Goal: Transaction & Acquisition: Book appointment/travel/reservation

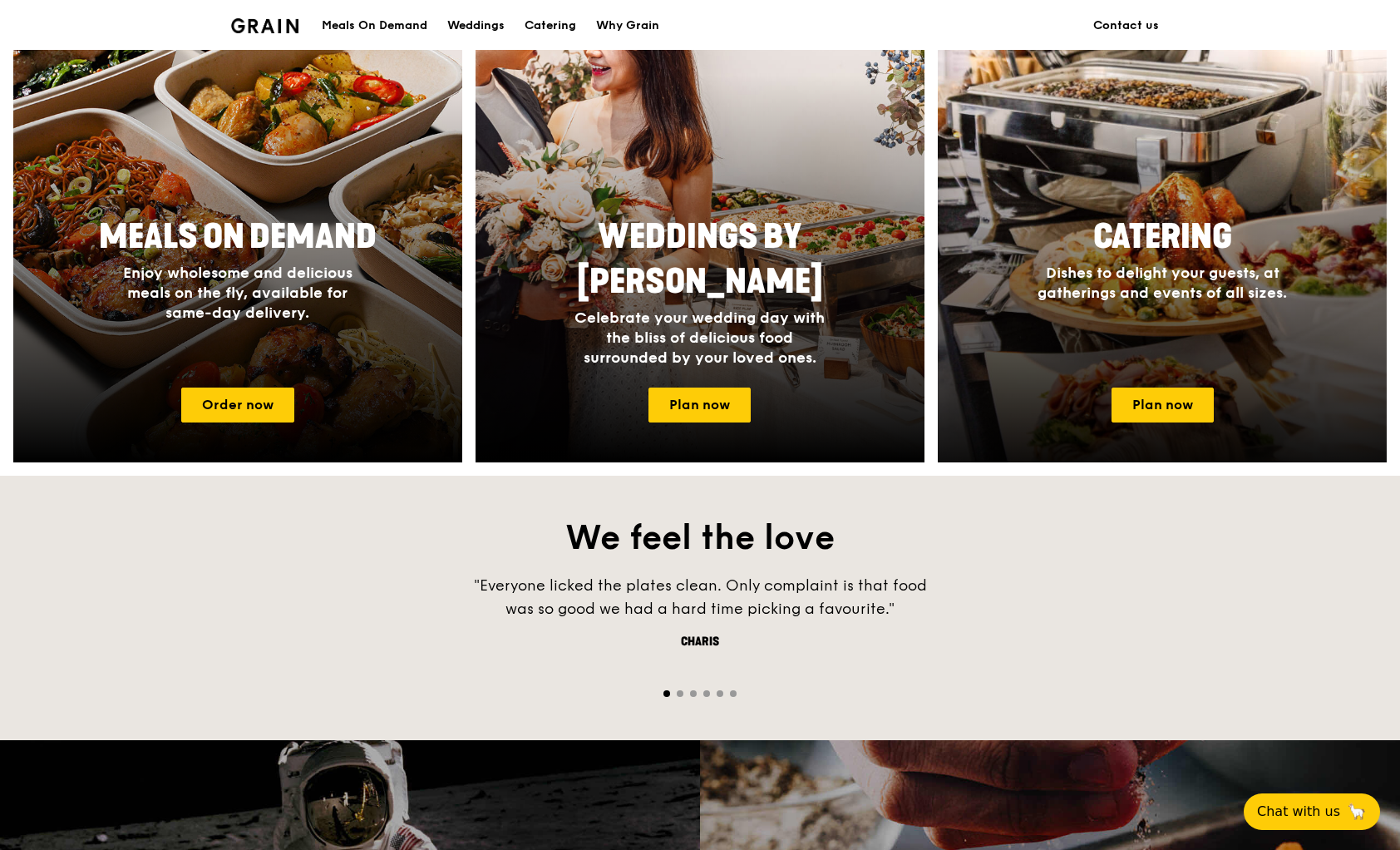
scroll to position [697, 0]
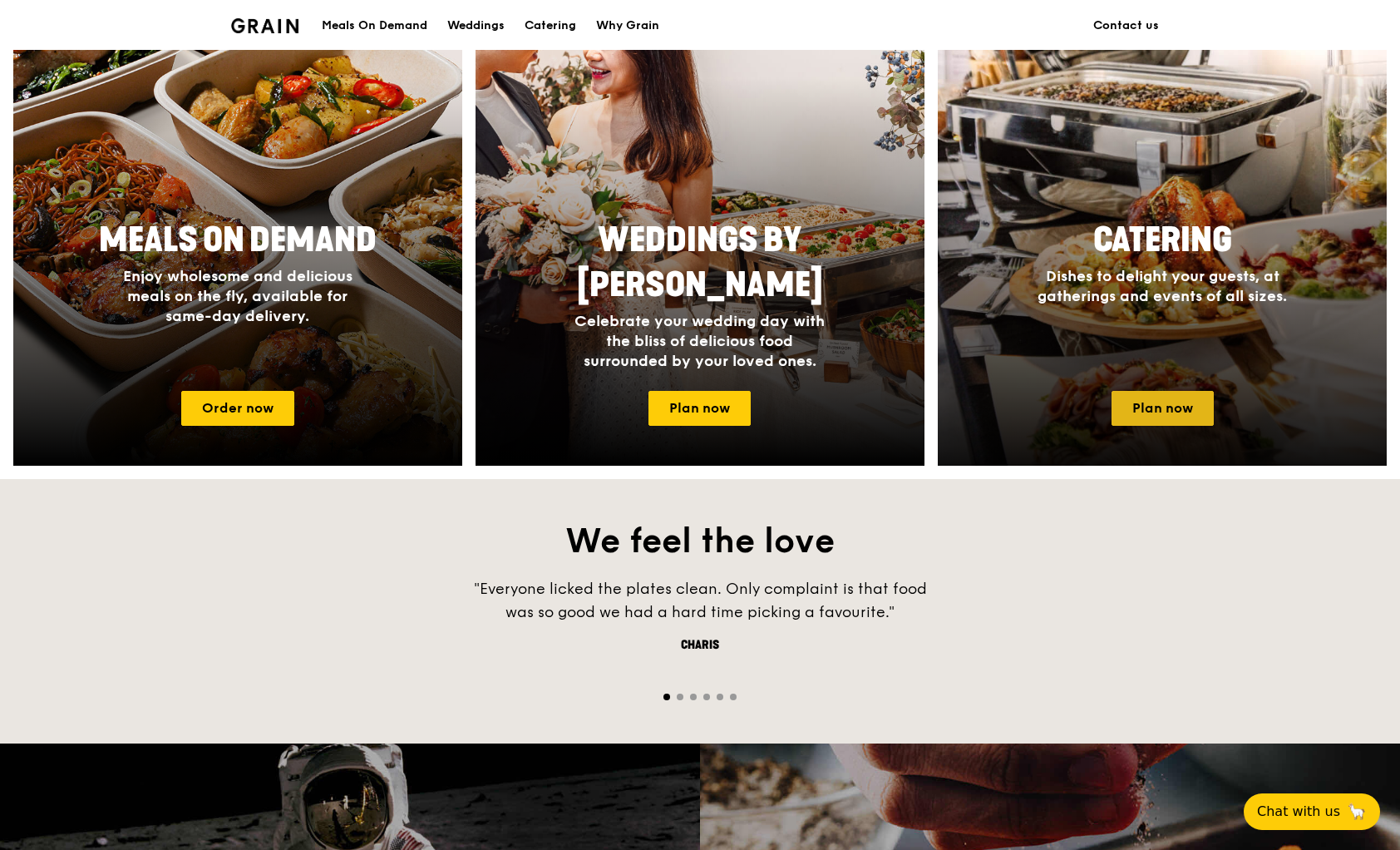
click at [1185, 403] on link "Plan now" at bounding box center [1163, 408] width 102 height 35
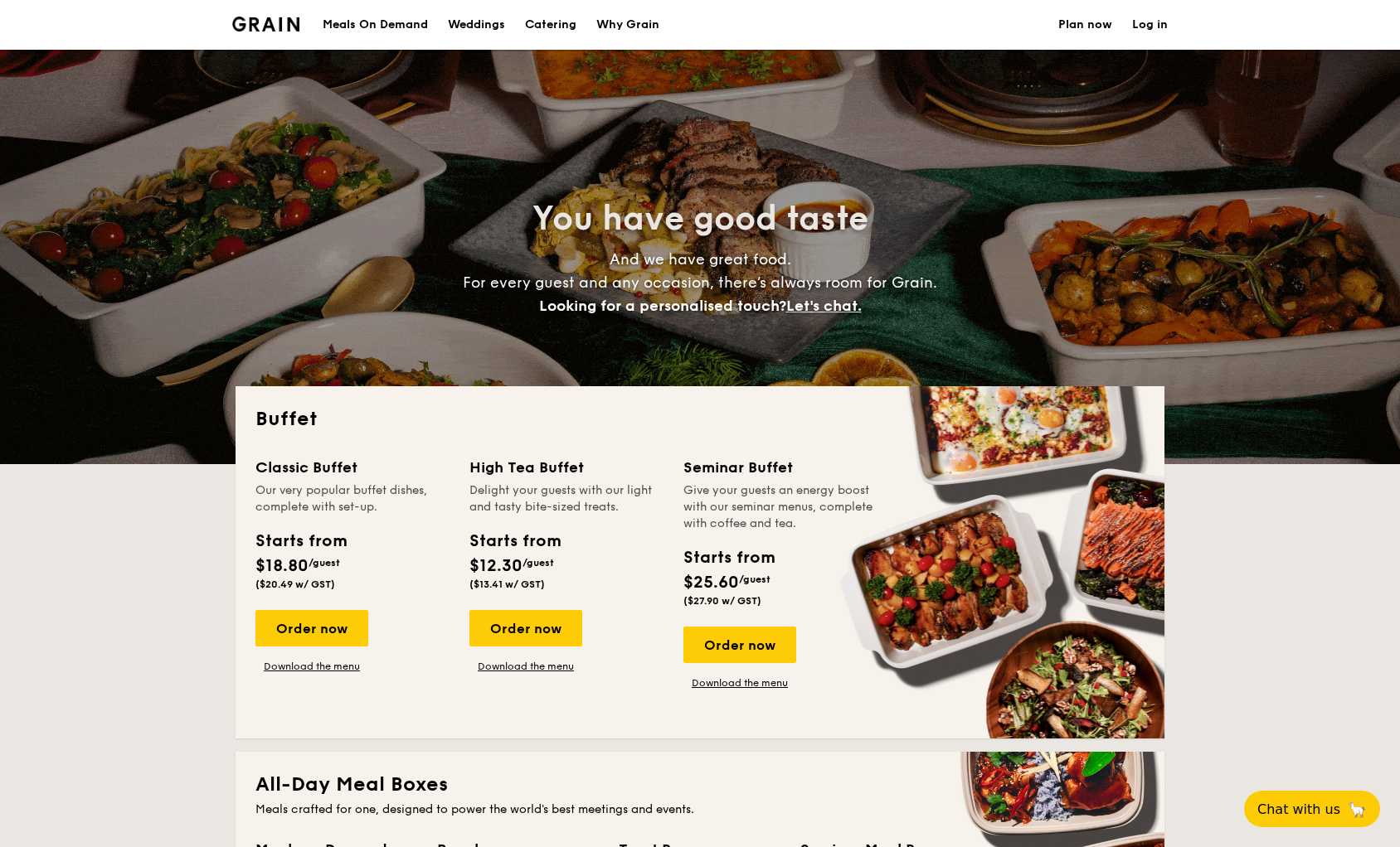
select select
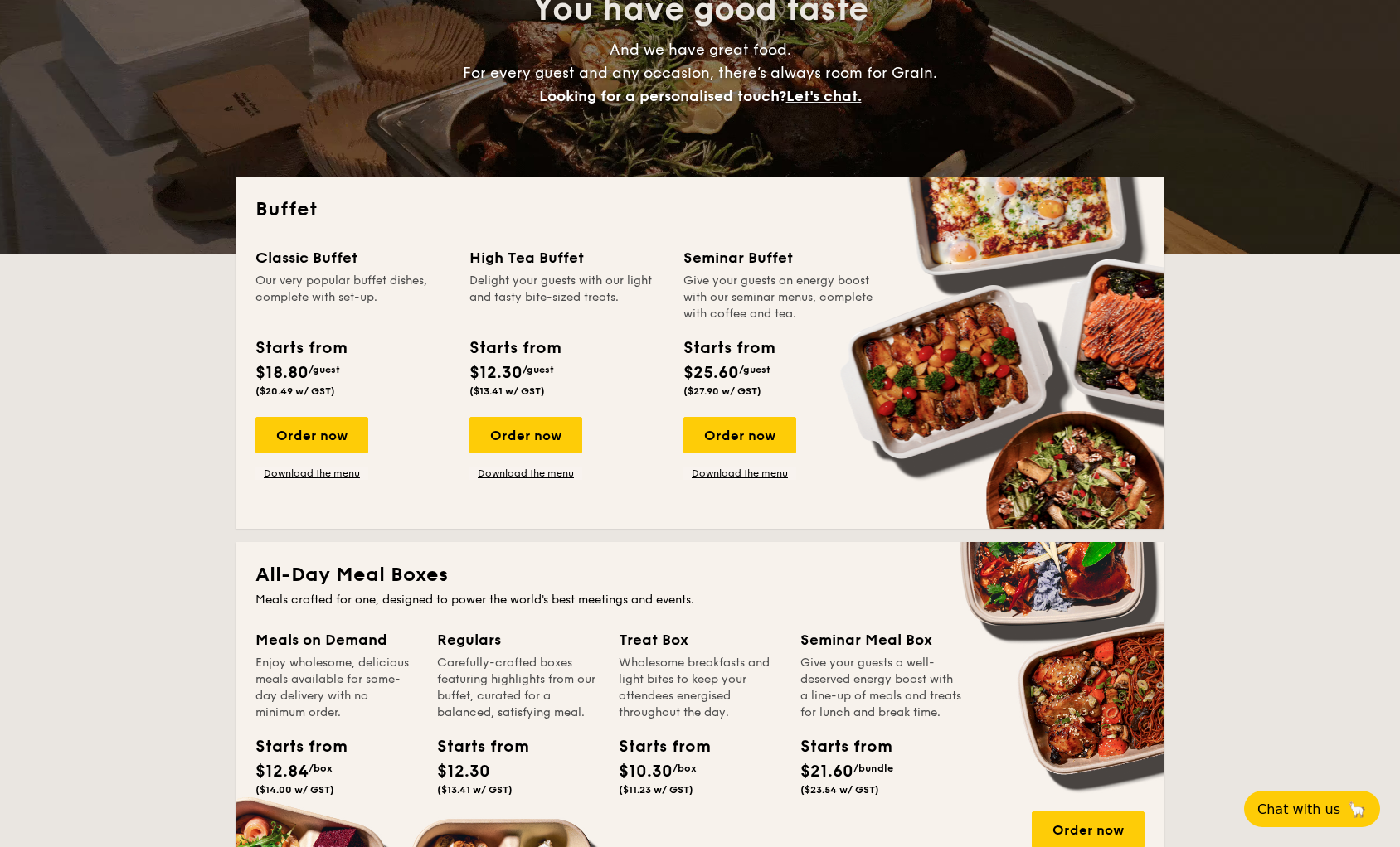
scroll to position [264, 0]
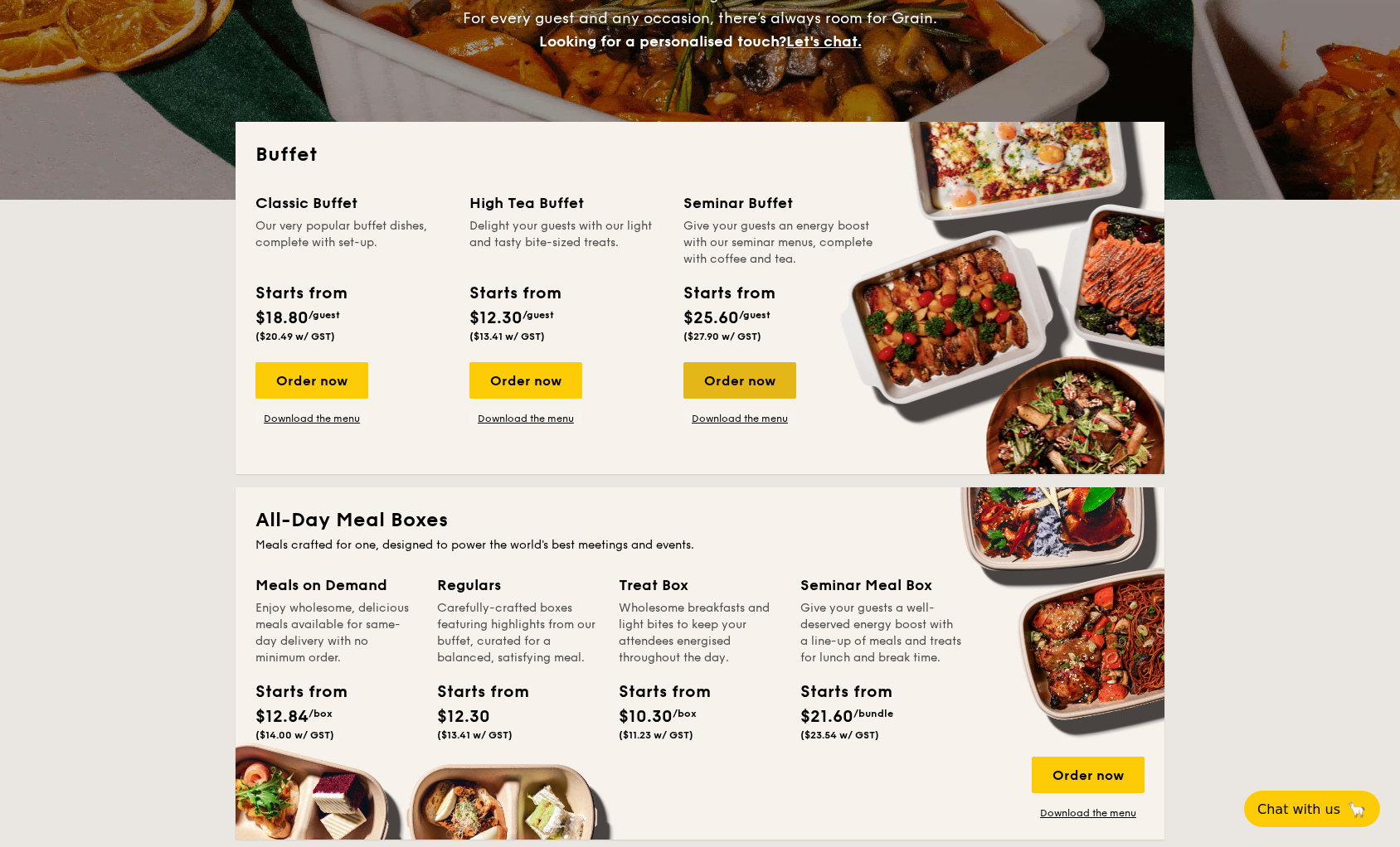
click at [733, 388] on div "Order now" at bounding box center [740, 380] width 113 height 36
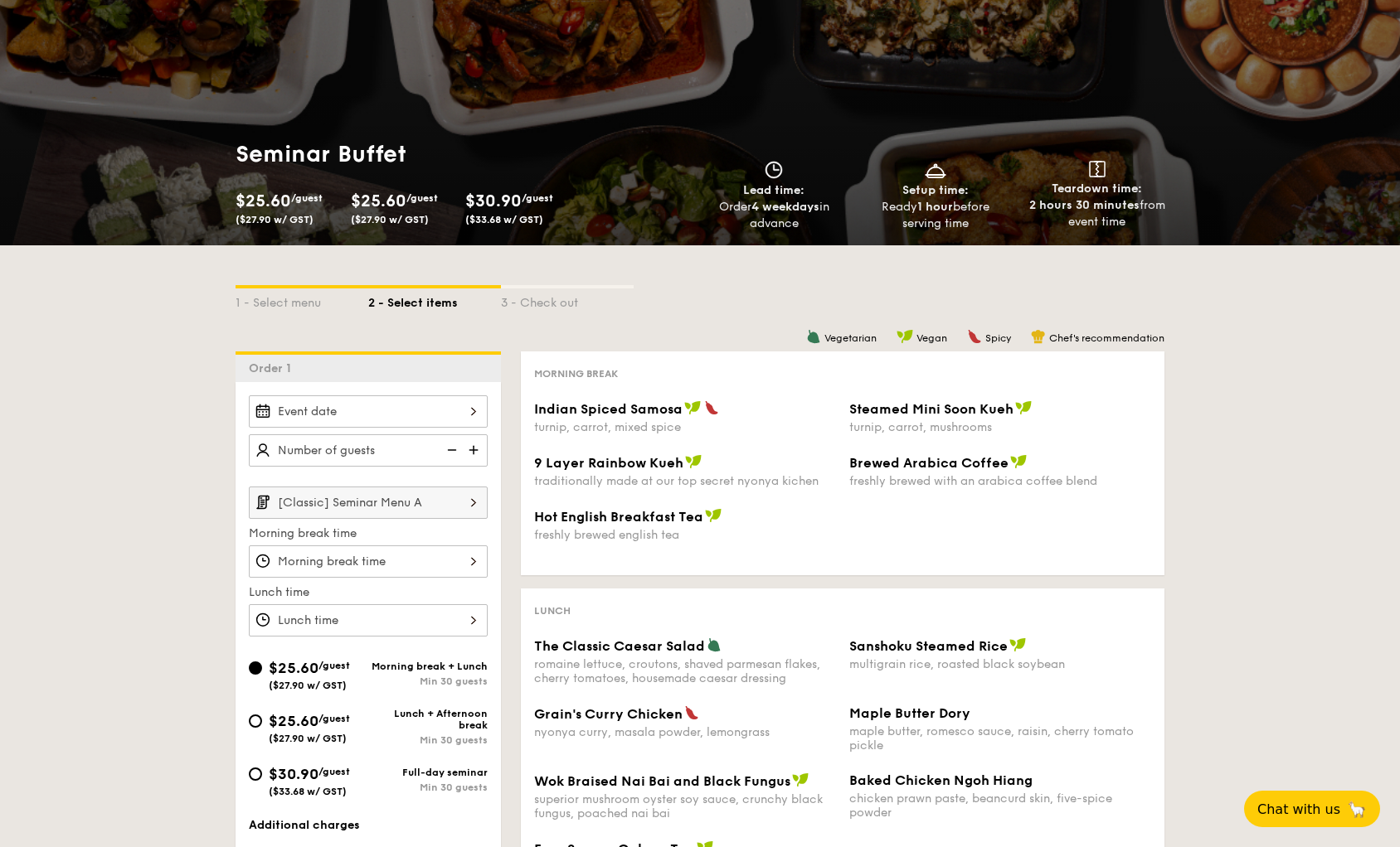
scroll to position [51, 0]
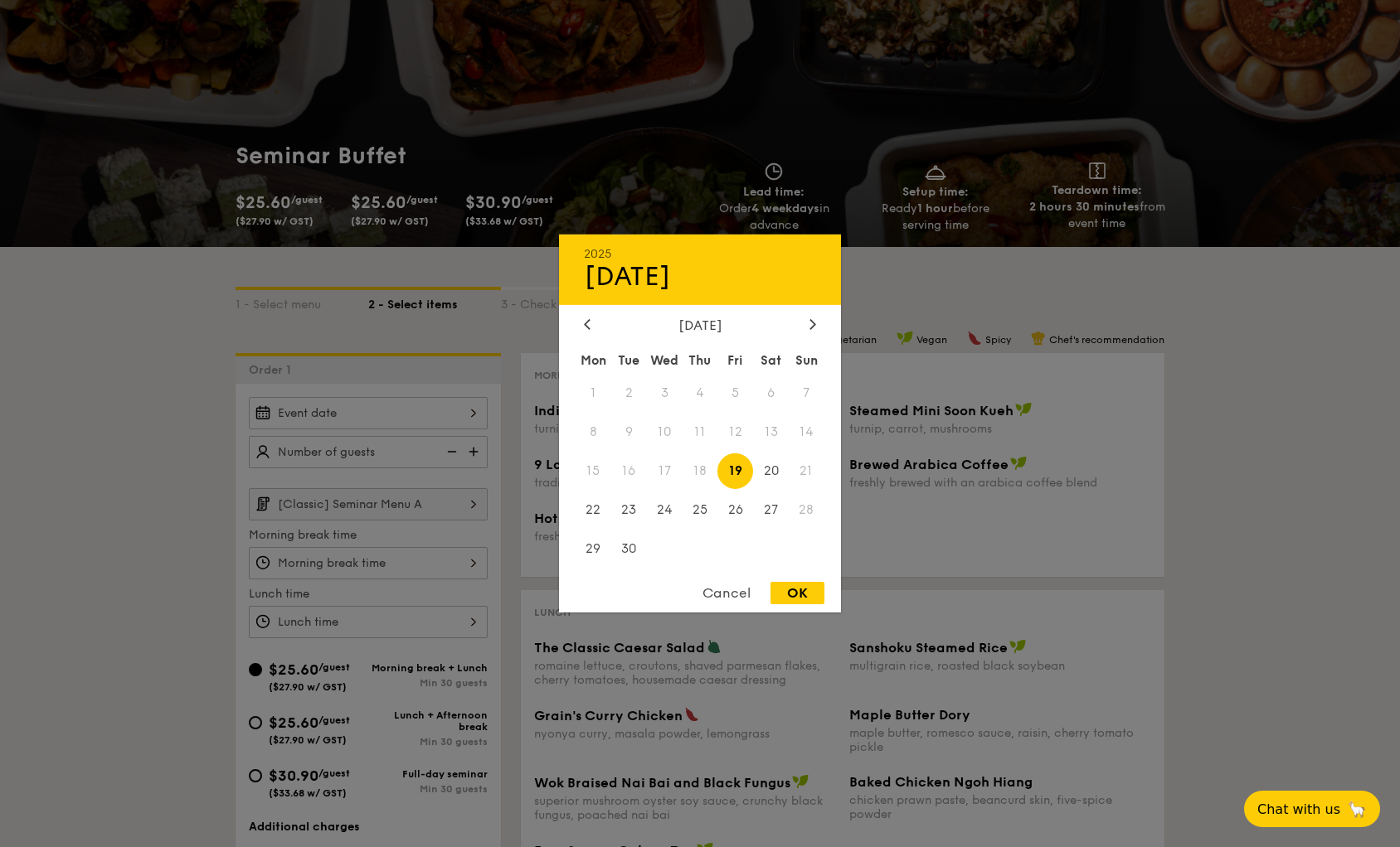
click at [447, 409] on div "2025 Sep [DATE] Tue Wed Thu Fri Sat Sun 1 2 3 4 5 6 7 8 9 10 11 12 13 14 15 16 …" at bounding box center [368, 413] width 239 height 32
click at [700, 510] on span "25" at bounding box center [700, 509] width 36 height 36
drag, startPoint x: 797, startPoint y: 588, endPoint x: 779, endPoint y: 584, distance: 18.4
click at [797, 587] on div "OK" at bounding box center [797, 593] width 54 height 23
type input "[DATE]"
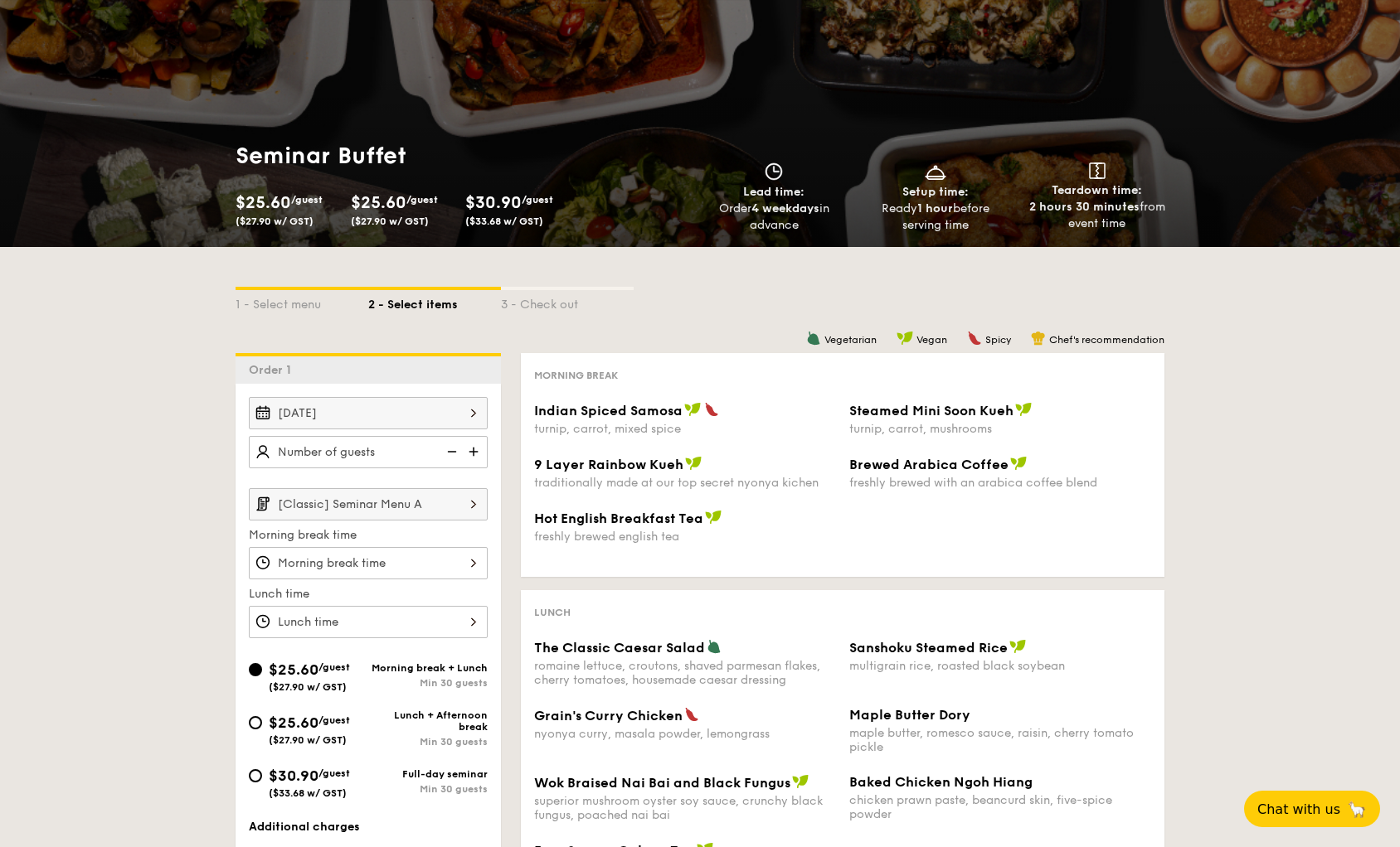
click at [472, 450] on img at bounding box center [474, 451] width 25 height 32
click at [449, 450] on img at bounding box center [450, 451] width 25 height 32
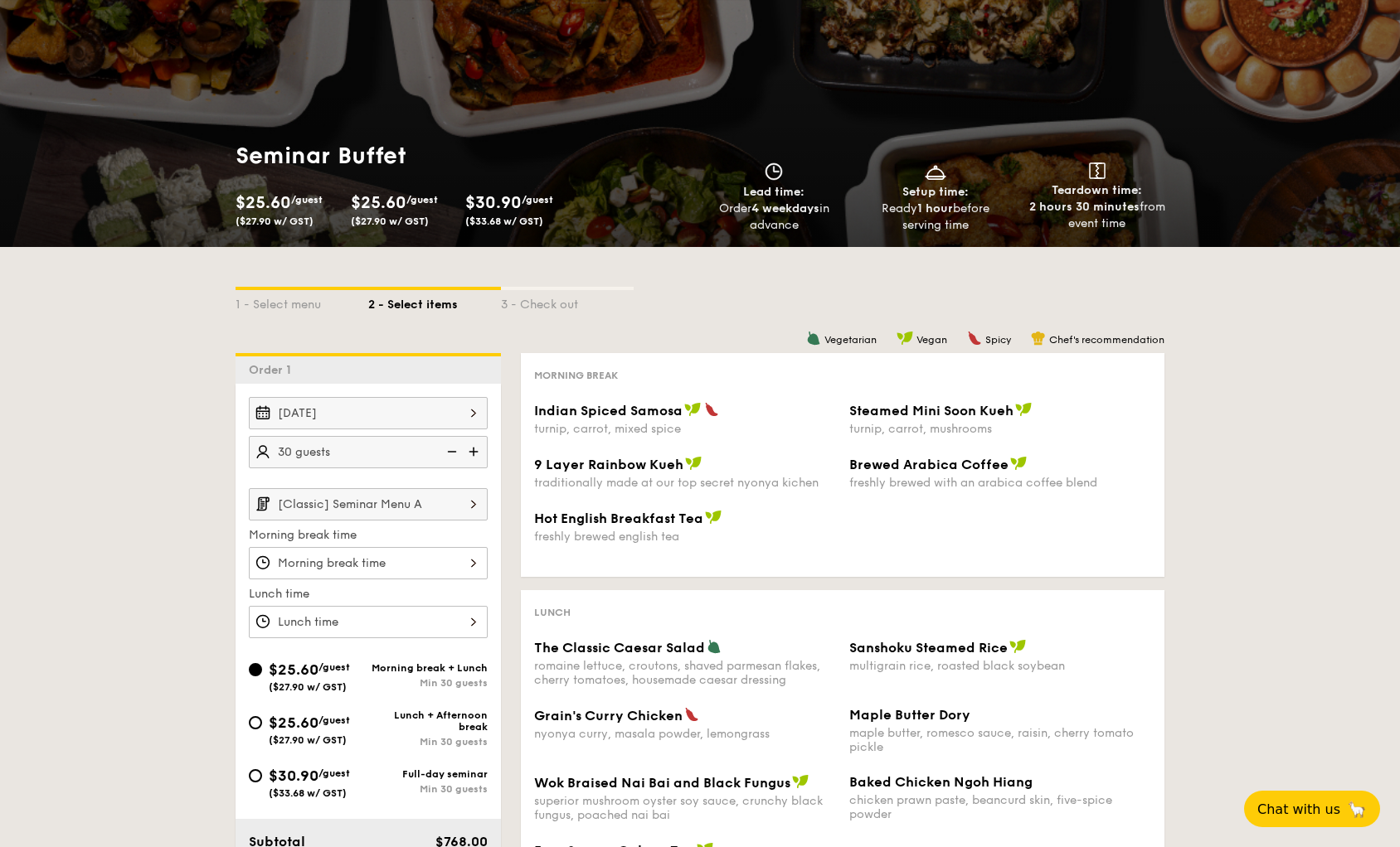
click at [449, 450] on img at bounding box center [450, 451] width 25 height 32
type input "25 guests"
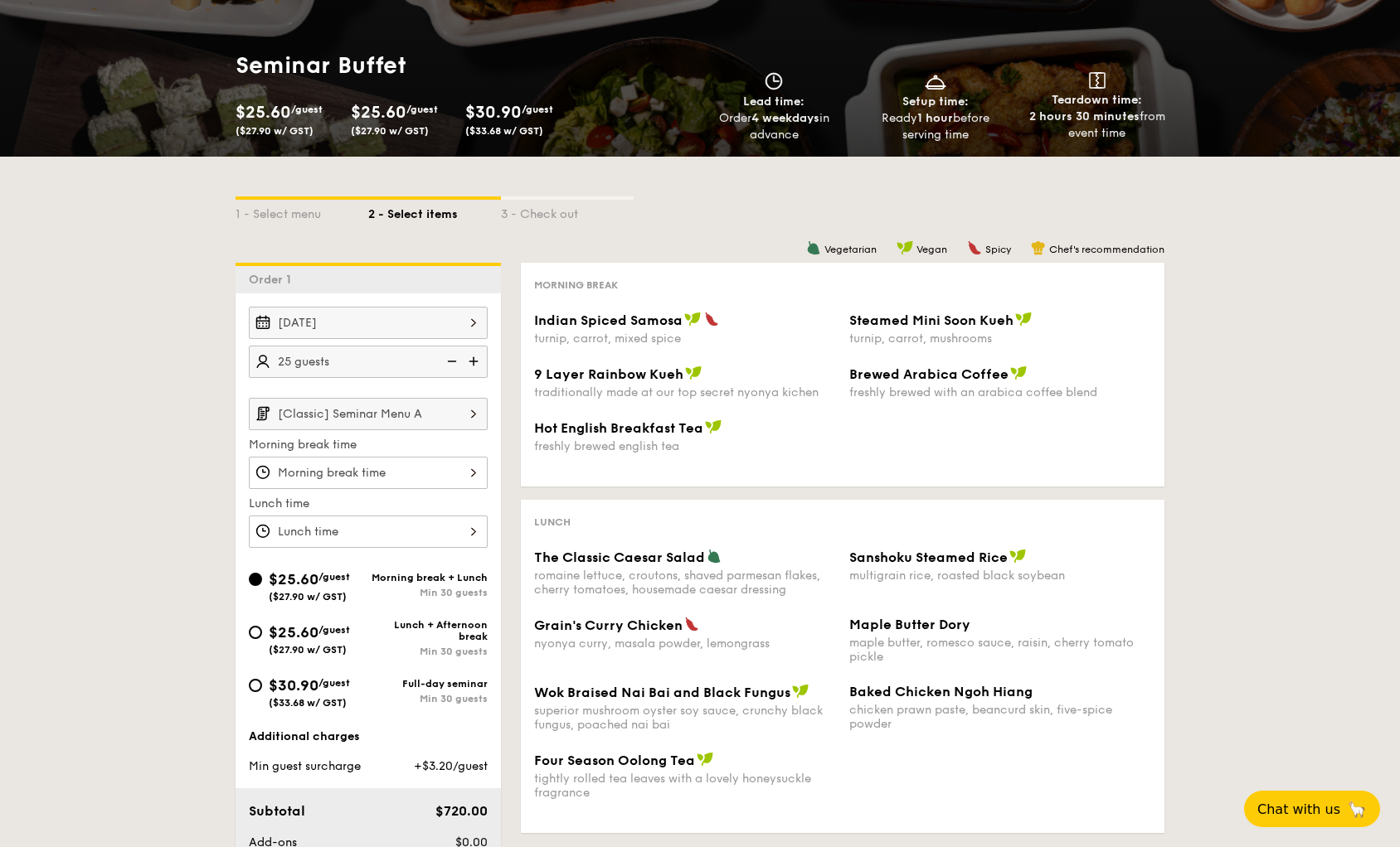
scroll to position [143, 0]
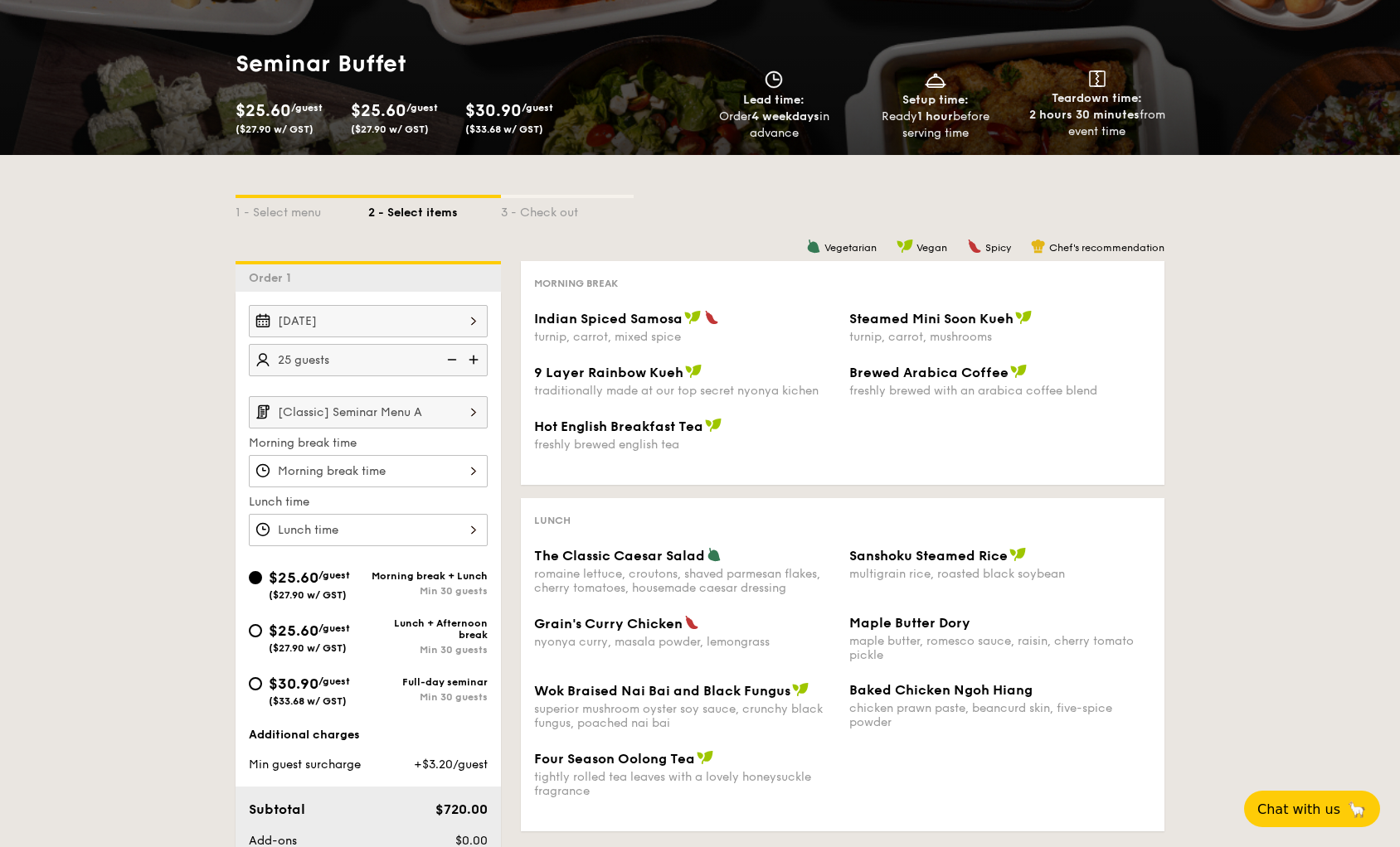
click at [466, 415] on img at bounding box center [473, 412] width 28 height 32
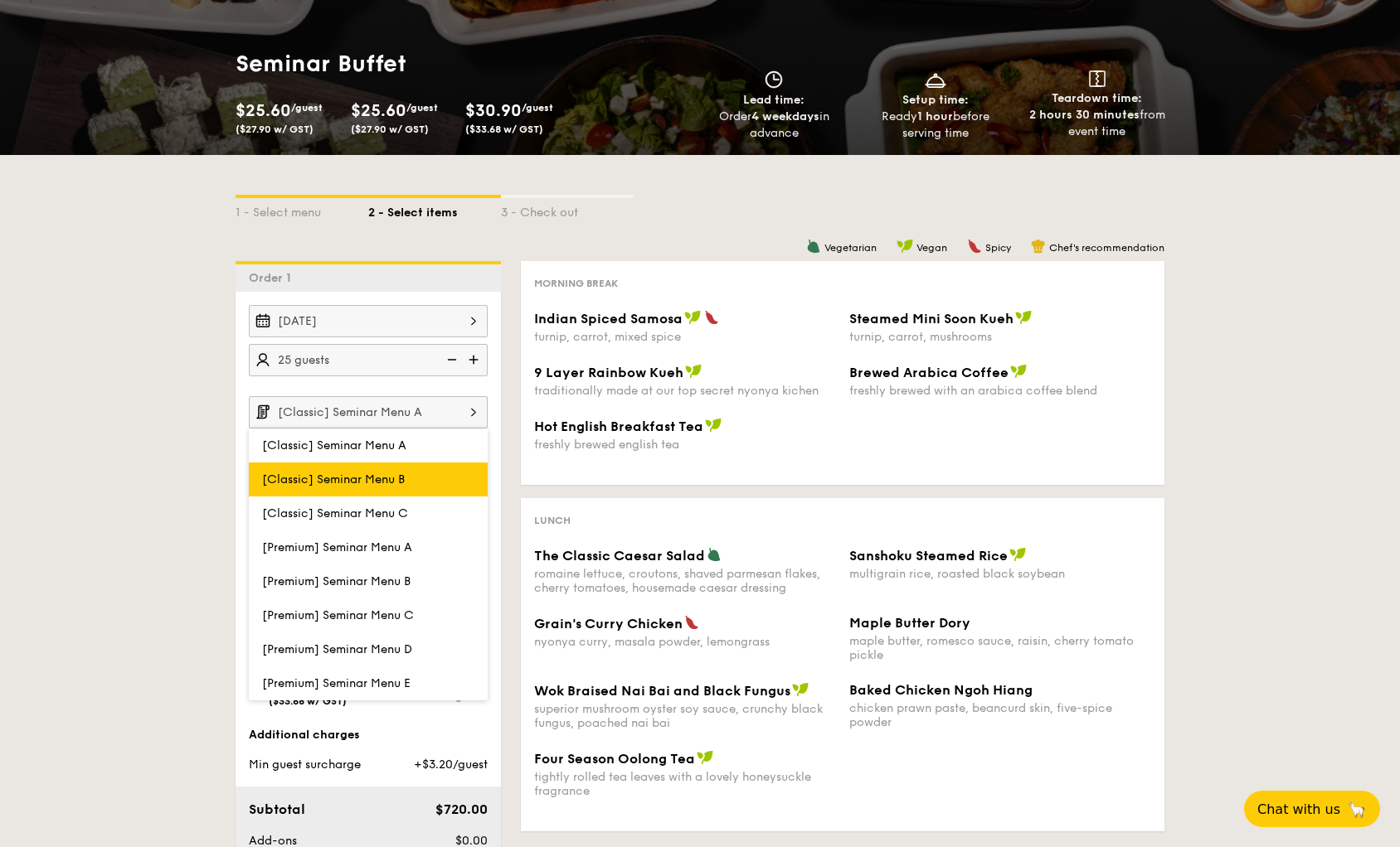
click at [425, 474] on label "[Classic] Seminar Menu B" at bounding box center [368, 479] width 239 height 34
click at [0, 0] on input "[Classic] Seminar Menu B" at bounding box center [0, 0] width 0 height 0
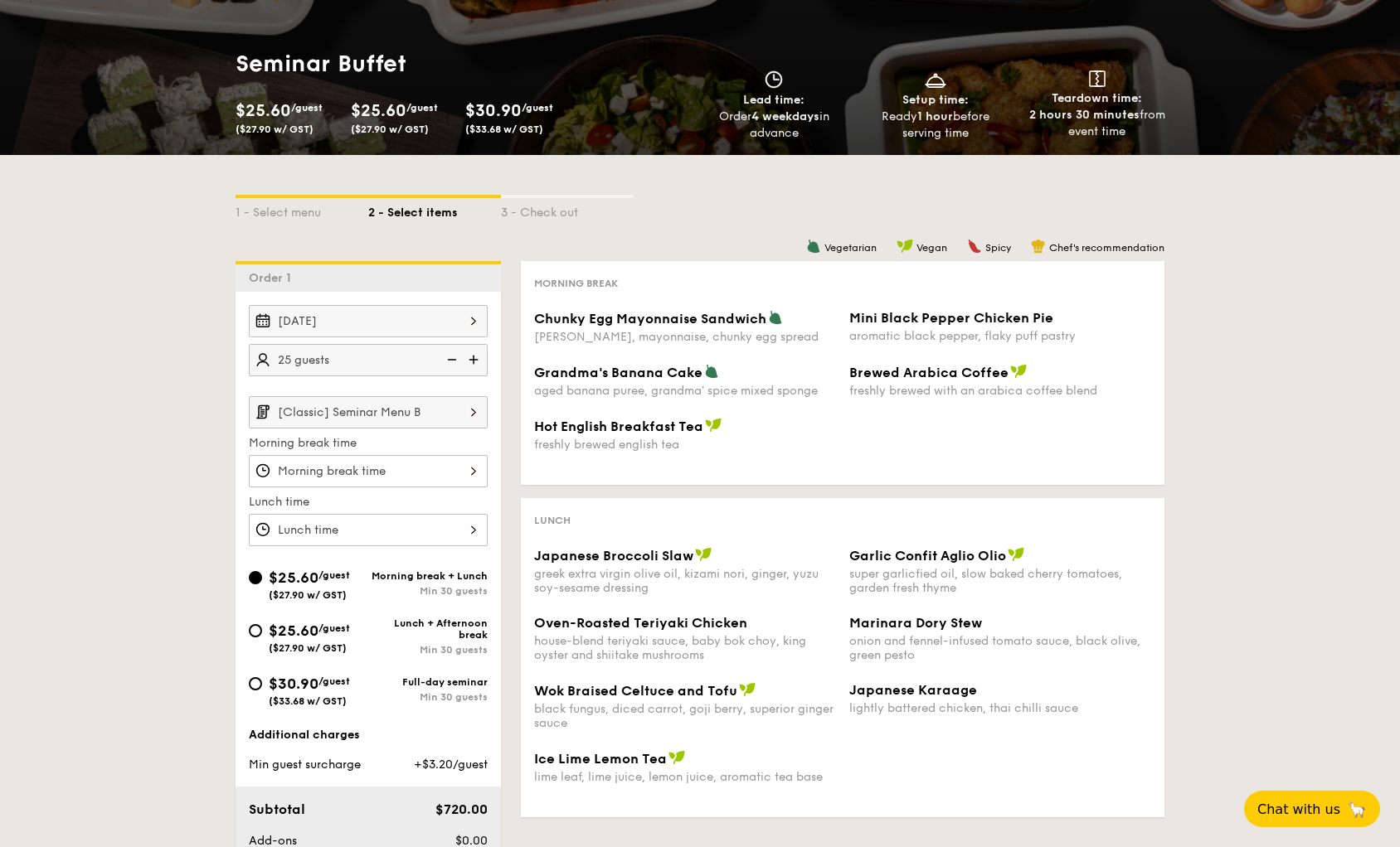
click at [472, 413] on img at bounding box center [473, 412] width 28 height 32
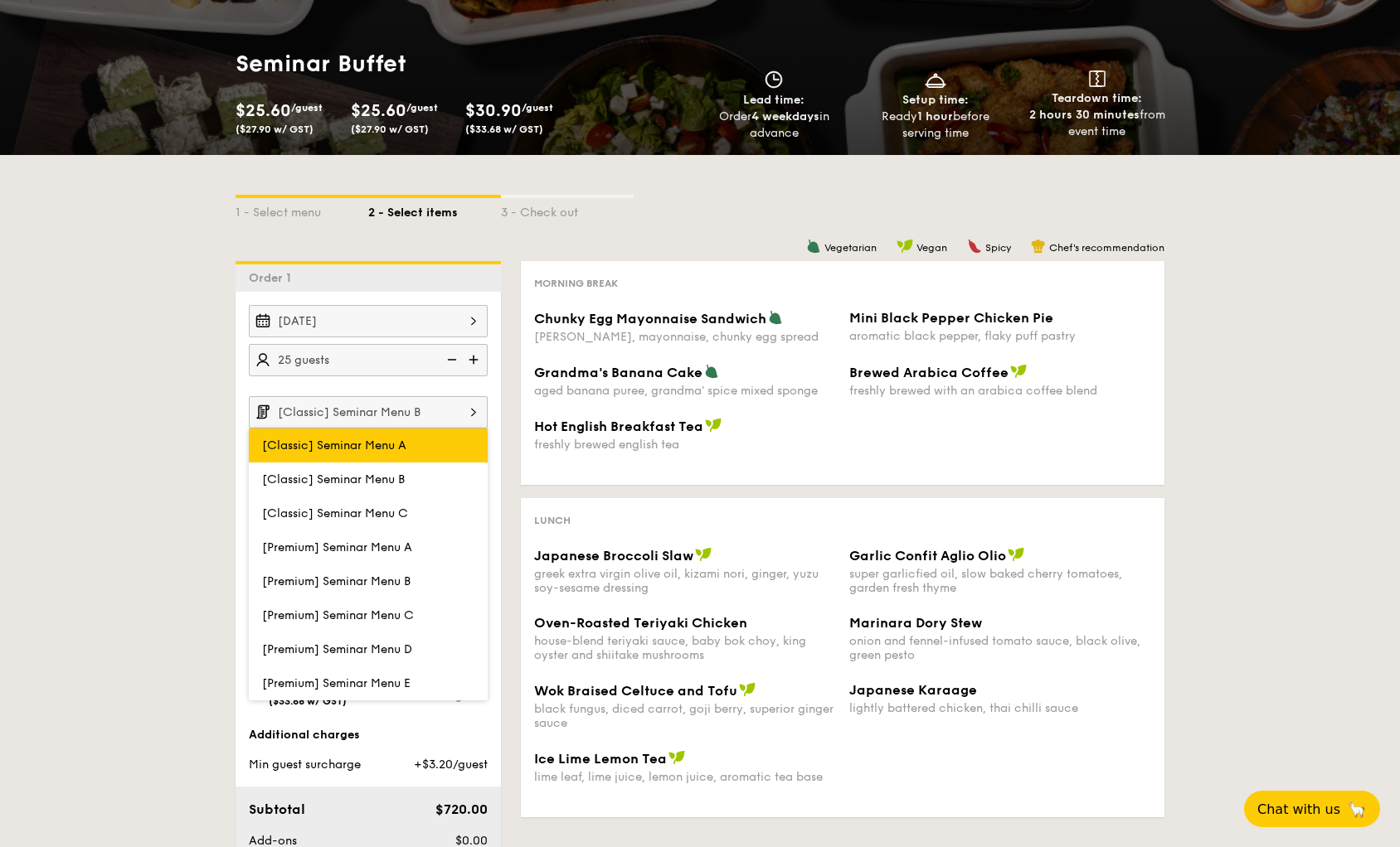
click at [430, 449] on label "[Classic] Seminar Menu A" at bounding box center [368, 445] width 239 height 34
click at [0, 0] on input "[Classic] Seminar Menu A" at bounding box center [0, 0] width 0 height 0
type input "[Classic] Seminar Menu A"
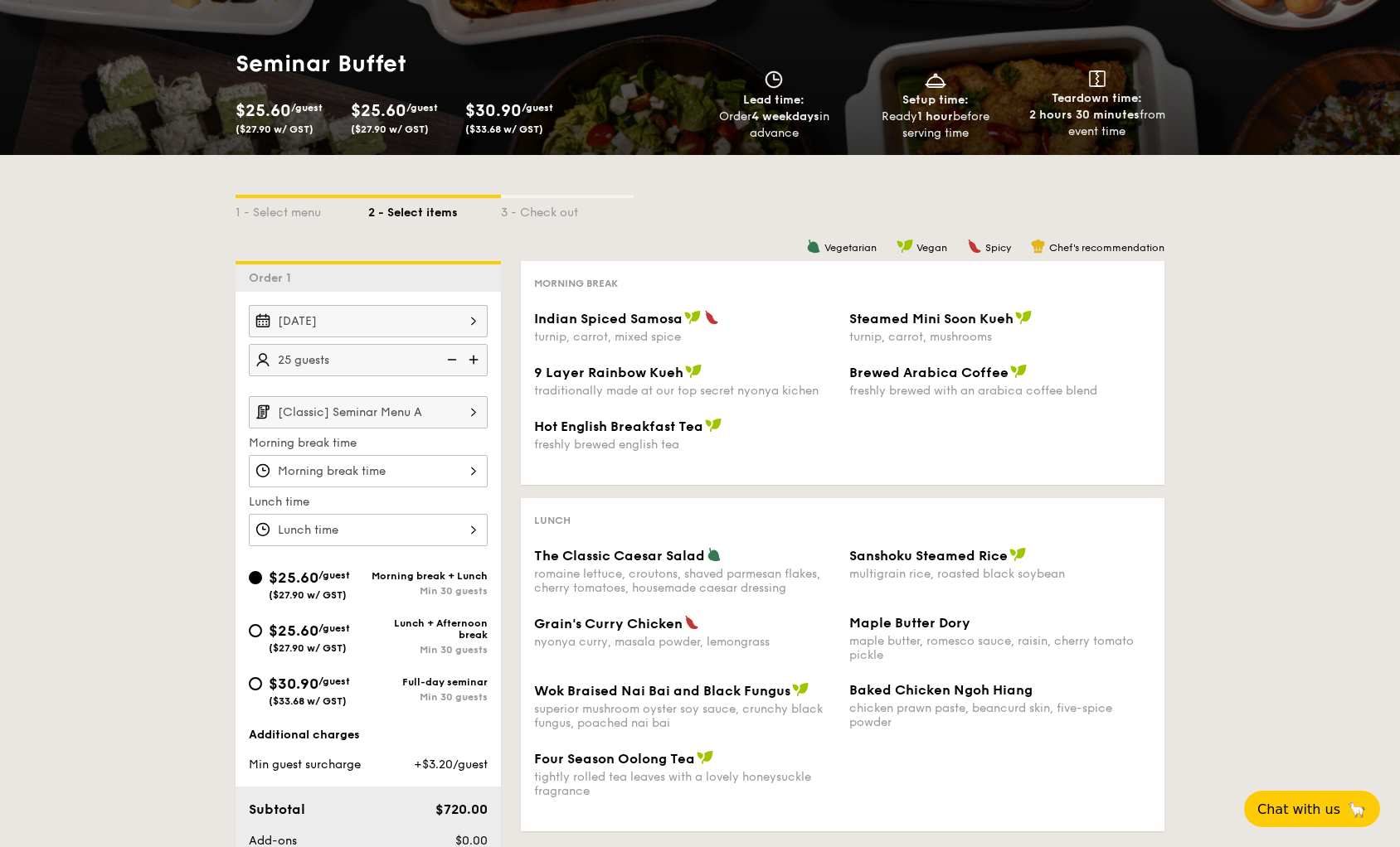
click at [444, 471] on div at bounding box center [368, 470] width 239 height 32
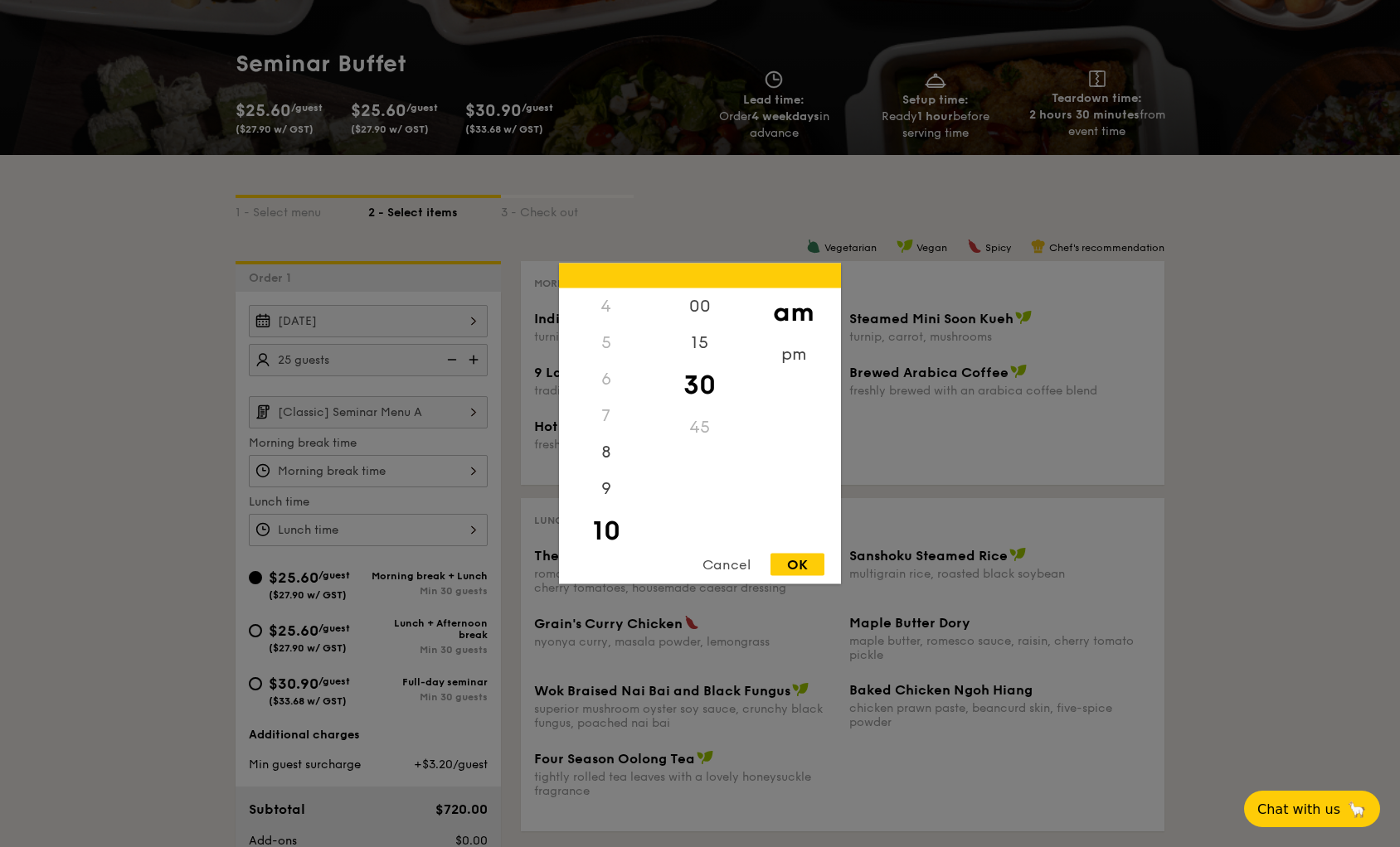
scroll to position [153, 0]
click at [605, 489] on div "9" at bounding box center [606, 487] width 94 height 48
click at [801, 567] on div "OK" at bounding box center [797, 564] width 54 height 23
type input "9:30AM"
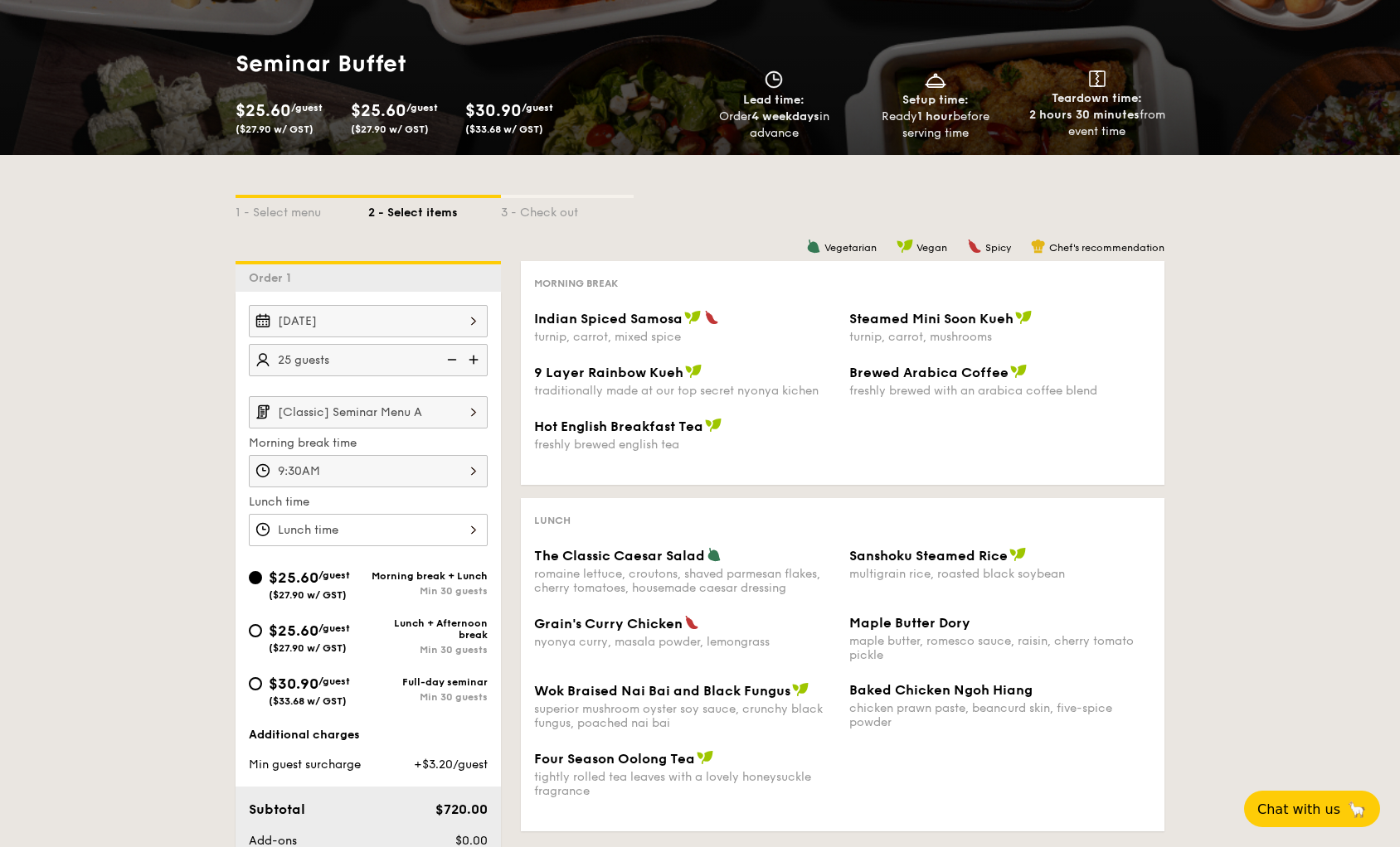
click at [428, 524] on div at bounding box center [368, 530] width 239 height 32
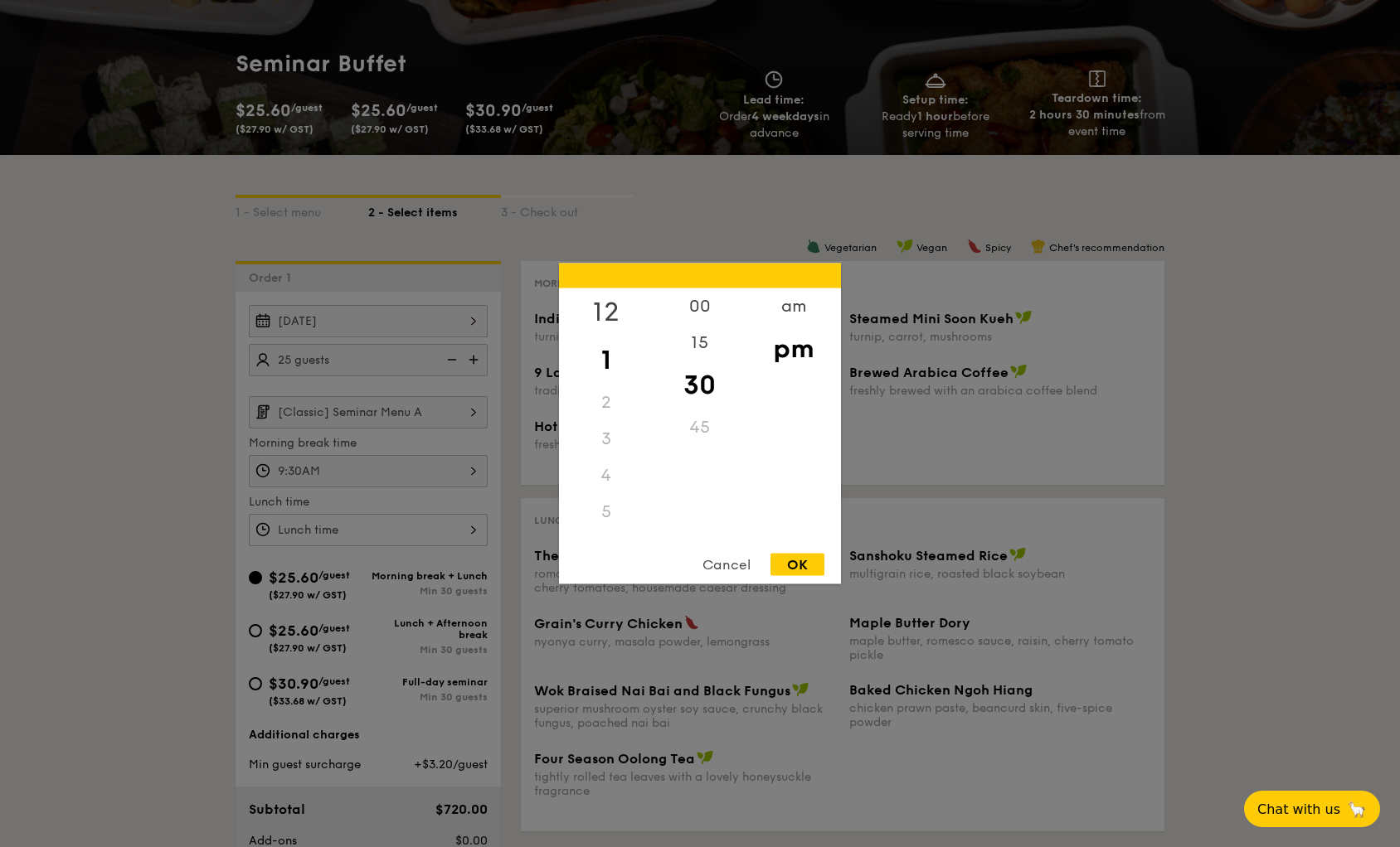
click at [614, 306] on div "12" at bounding box center [606, 312] width 94 height 48
click at [703, 306] on div "00" at bounding box center [700, 312] width 94 height 48
click at [813, 558] on div "OK" at bounding box center [797, 564] width 54 height 23
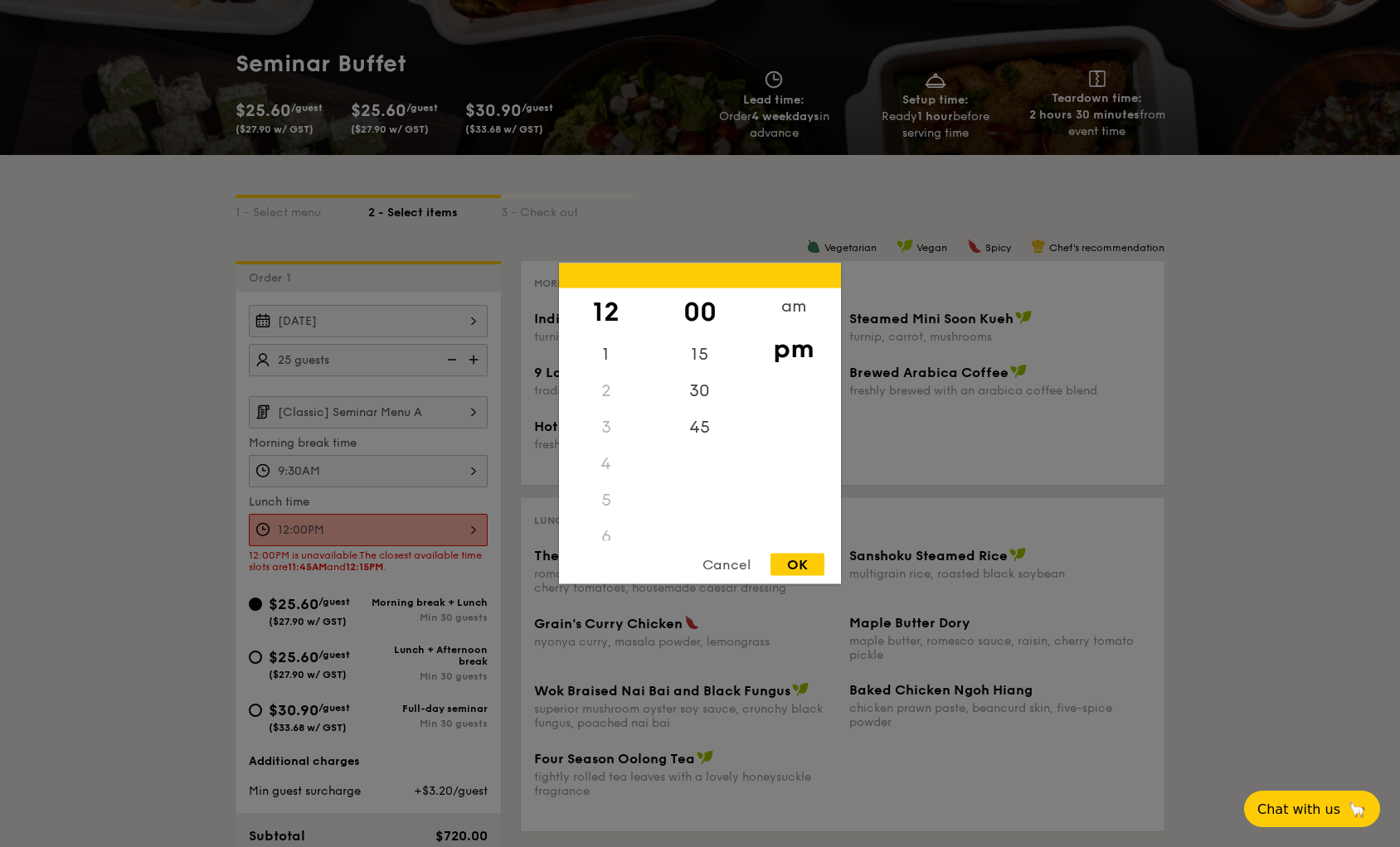
click at [471, 525] on div "12:00PM 12 1 2 3 4 5 6 7 8 9 10 11 00 15 30 45 am pm Cancel OK" at bounding box center [368, 530] width 239 height 32
click at [707, 434] on div "45" at bounding box center [700, 433] width 94 height 48
click at [607, 526] on div "11" at bounding box center [606, 523] width 94 height 36
click at [610, 525] on div "11" at bounding box center [606, 523] width 94 height 36
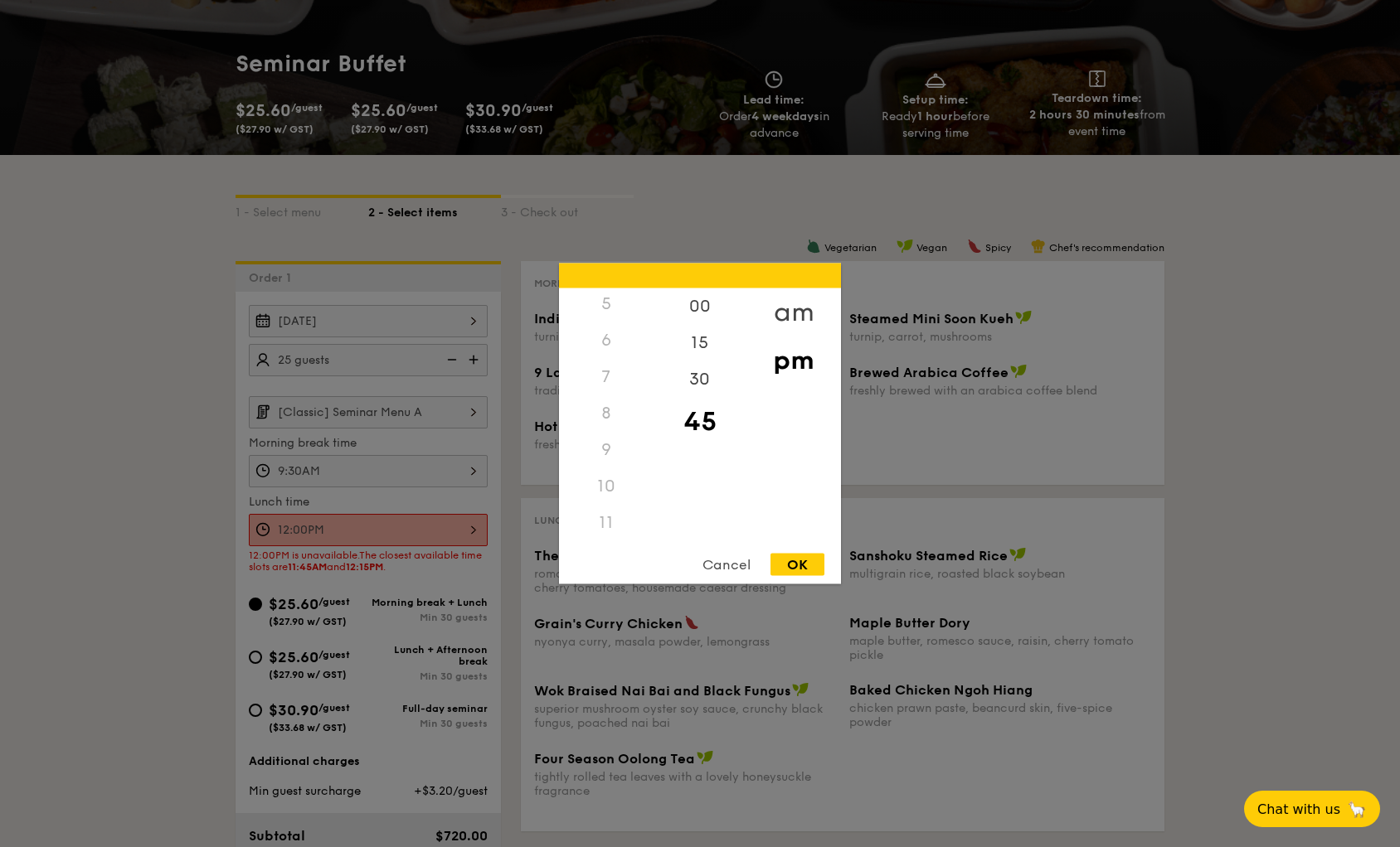
click at [804, 313] on div "am" at bounding box center [793, 312] width 94 height 48
click at [617, 523] on div "11" at bounding box center [606, 529] width 94 height 48
click at [783, 561] on div "OK" at bounding box center [797, 564] width 54 height 23
type input "11:45AM"
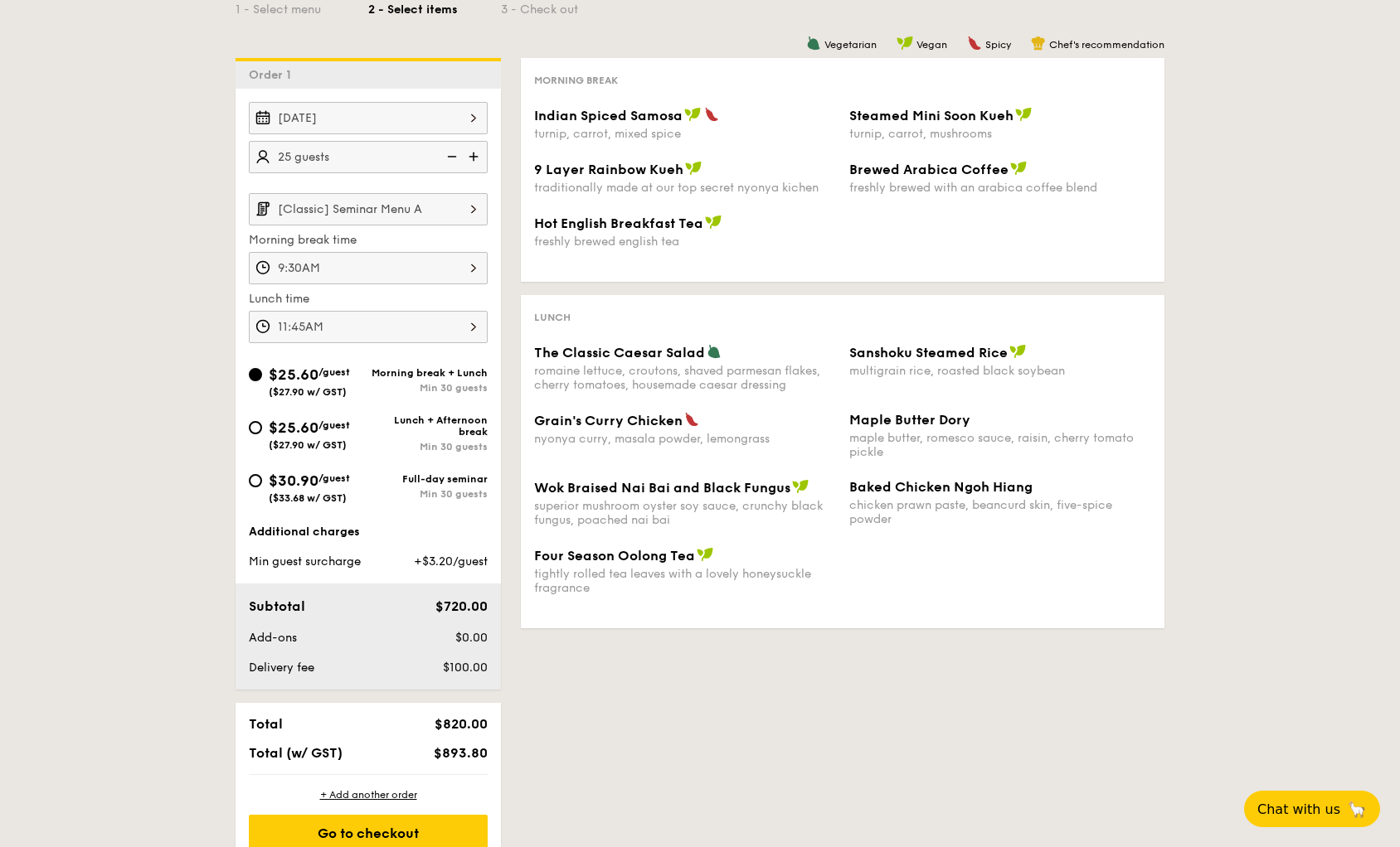
scroll to position [354, 0]
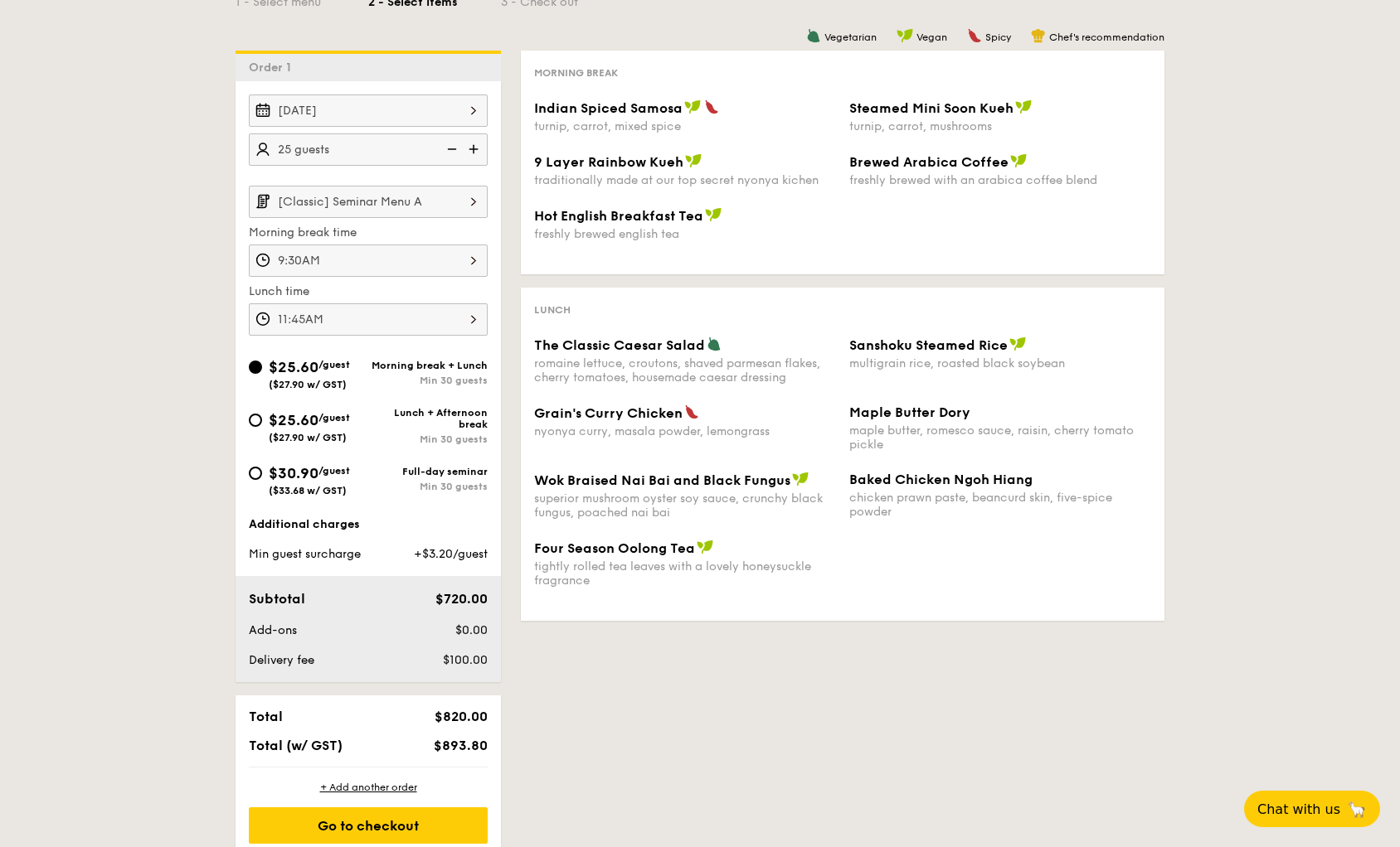
click at [470, 206] on img at bounding box center [473, 201] width 28 height 32
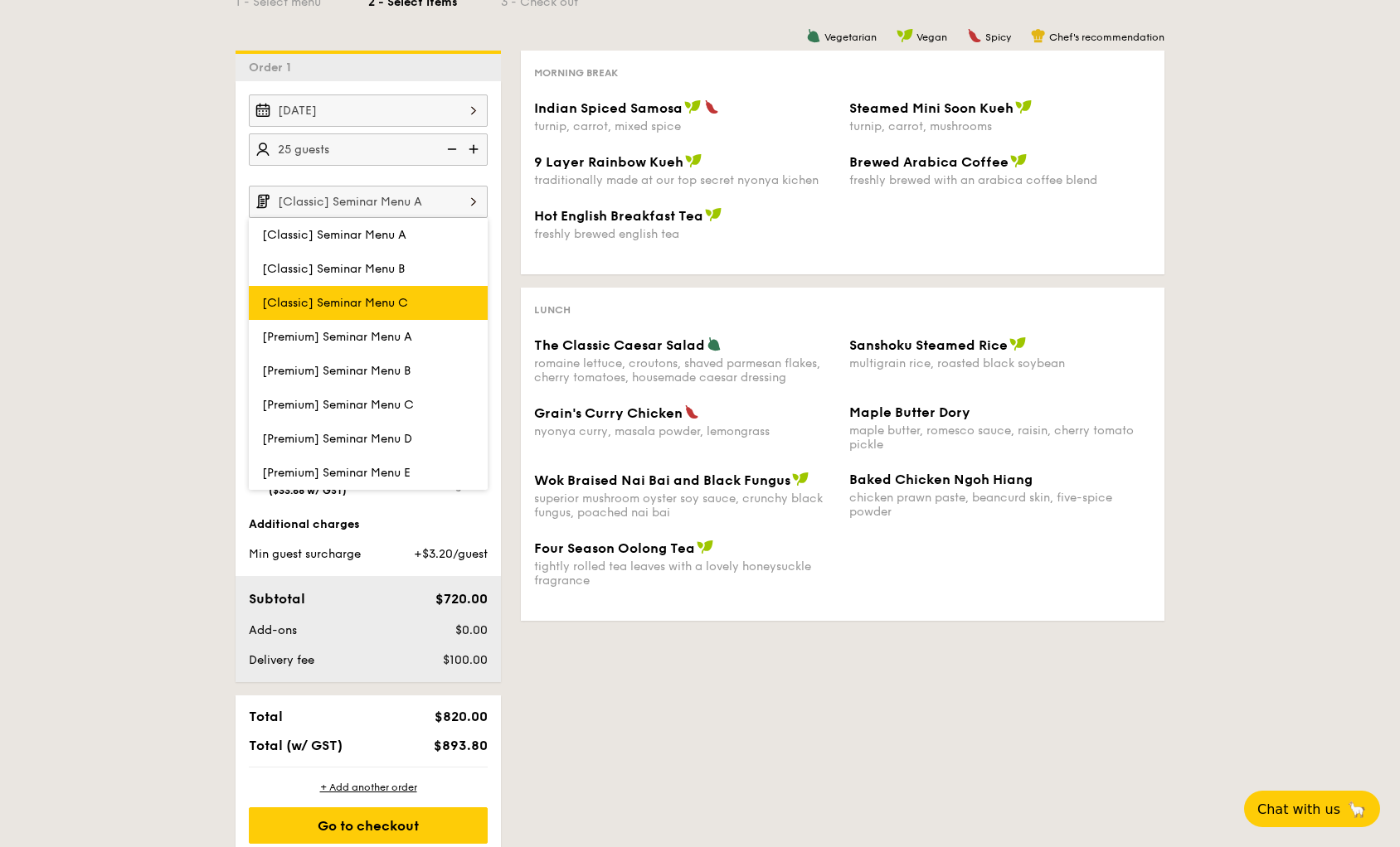
click at [432, 305] on label "[Classic] Seminar Menu C" at bounding box center [368, 303] width 239 height 34
click at [0, 0] on input "[Classic] Seminar Menu C" at bounding box center [0, 0] width 0 height 0
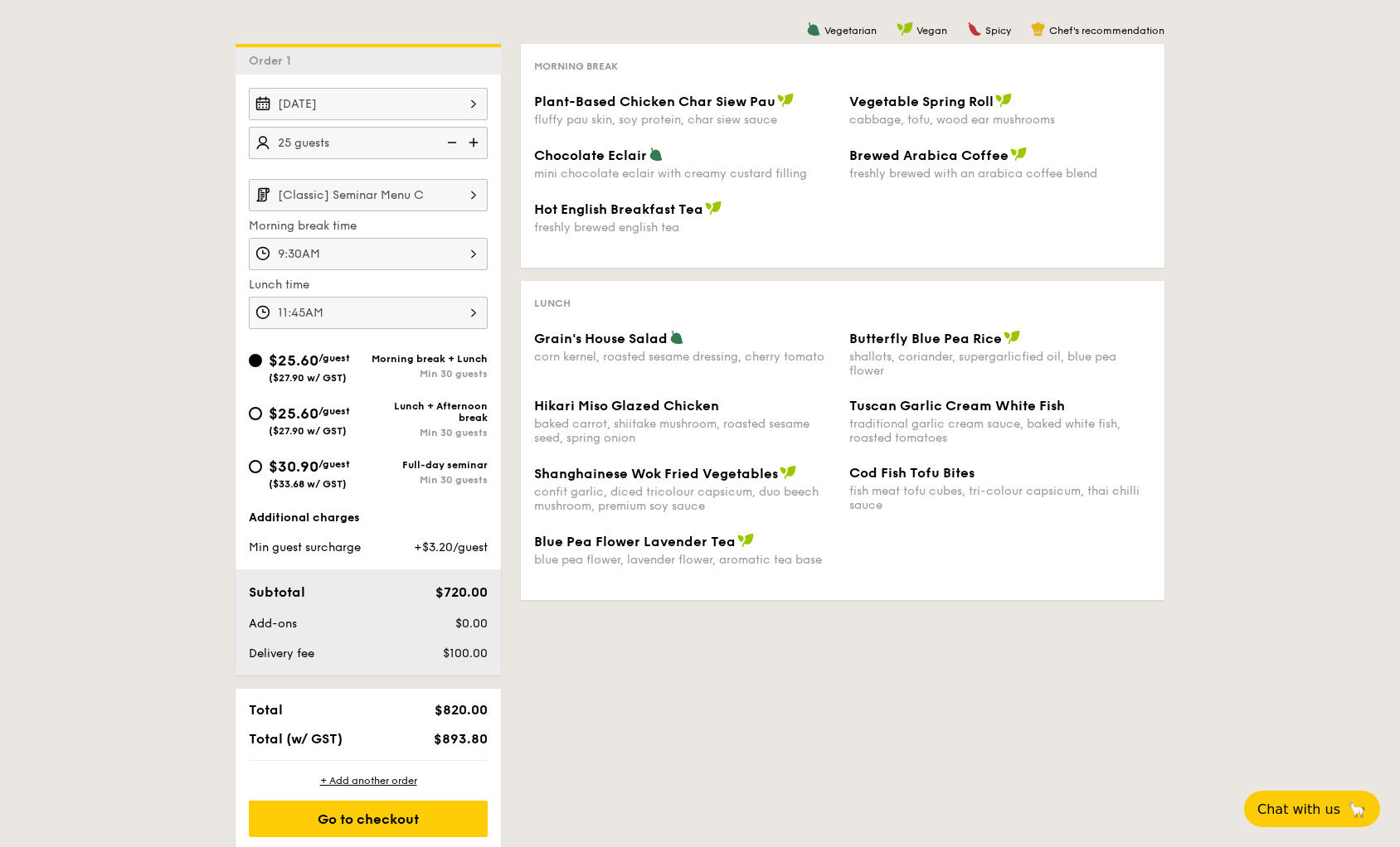
scroll to position [360, 0]
click at [445, 199] on input "[Classic] Seminar Menu C" at bounding box center [368, 195] width 239 height 32
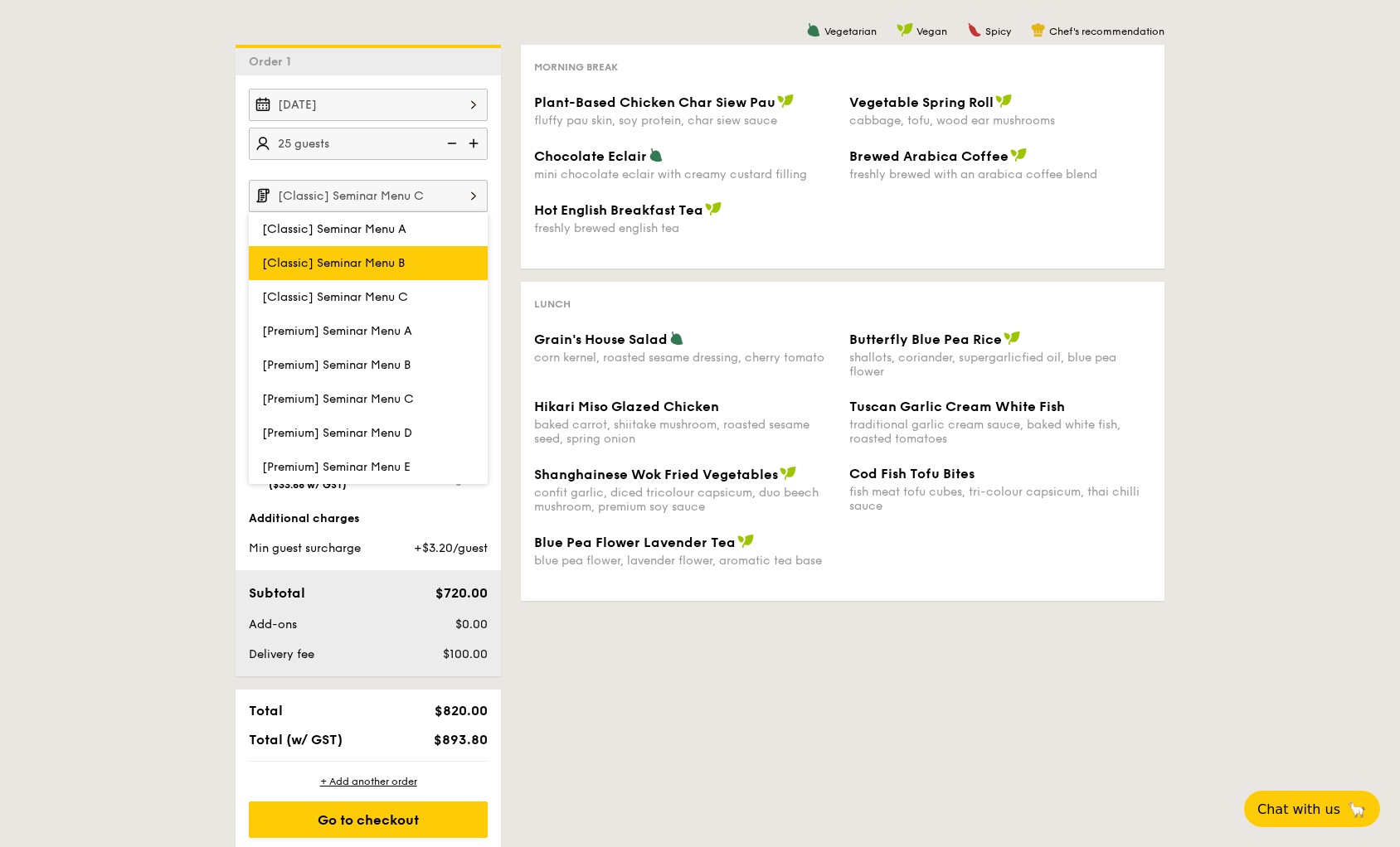
click at [430, 252] on label "[Classic] Seminar Menu B" at bounding box center [368, 263] width 239 height 34
click at [0, 0] on input "[Classic] Seminar Menu B" at bounding box center [0, 0] width 0 height 0
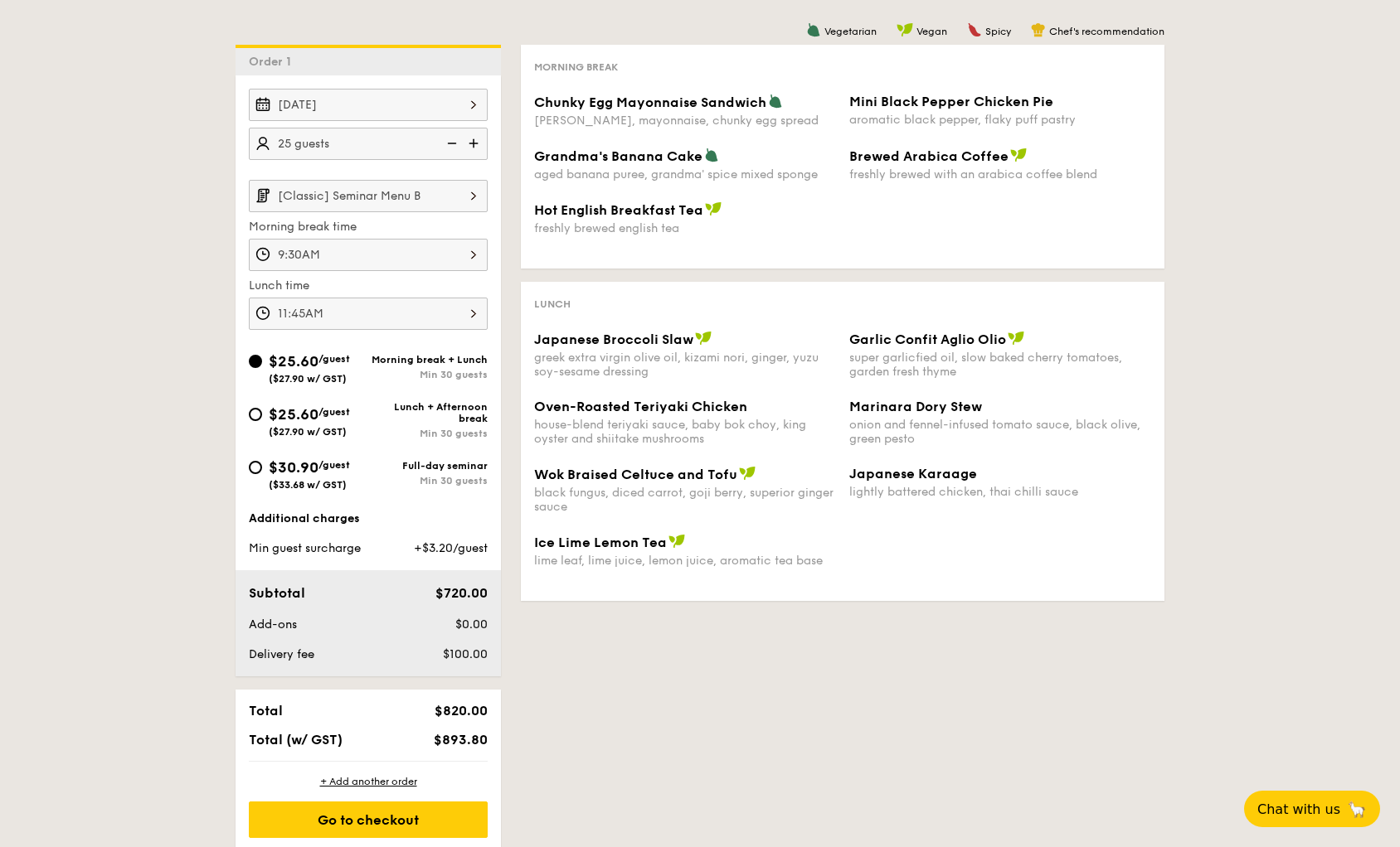
click at [1240, 434] on div "1 - Select menu 2 - Select items 3 - Check out Order 1 [DATE] 25 guests [Classi…" at bounding box center [700, 395] width 1400 height 913
click at [424, 199] on input "[Classic] Seminar Menu B" at bounding box center [368, 195] width 239 height 32
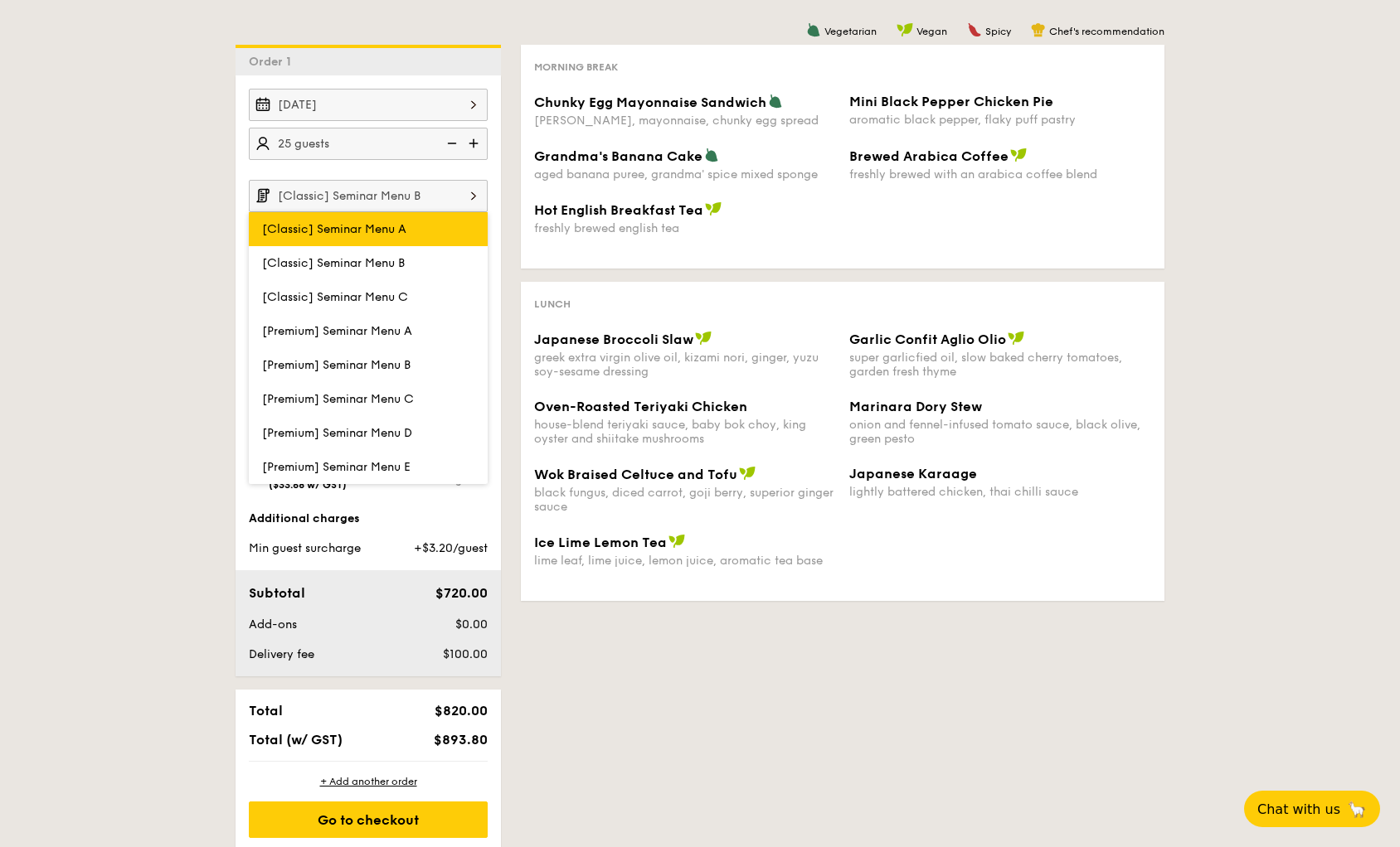
click at [436, 218] on label "[Classic] Seminar Menu A" at bounding box center [368, 229] width 239 height 34
click at [0, 0] on input "[Classic] Seminar Menu A" at bounding box center [0, 0] width 0 height 0
type input "[Classic] Seminar Menu A"
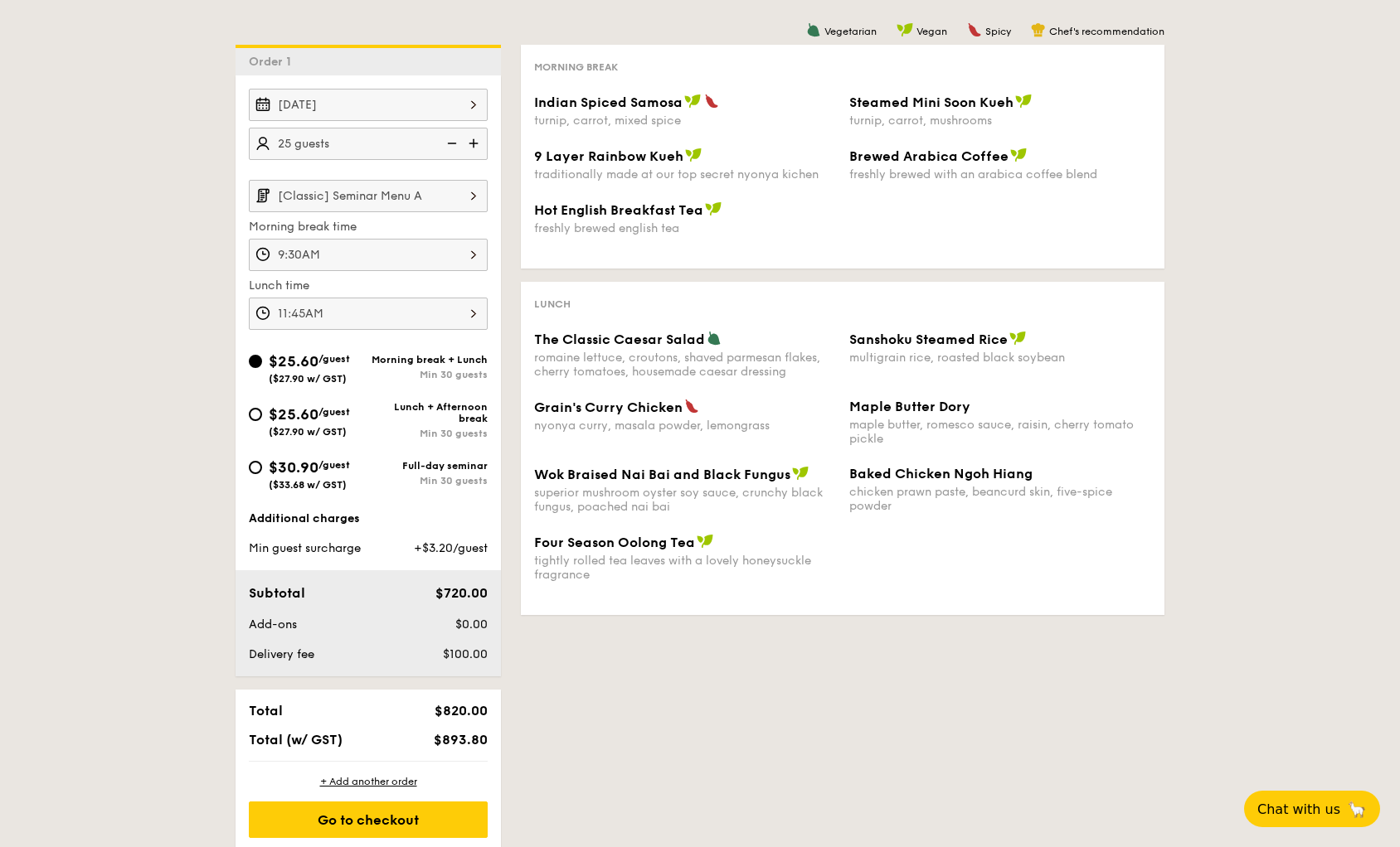
click at [1197, 289] on div "1 - Select menu 2 - Select items 3 - Check out Order 1 [DATE] 25 guests [Classi…" at bounding box center [700, 395] width 1400 height 913
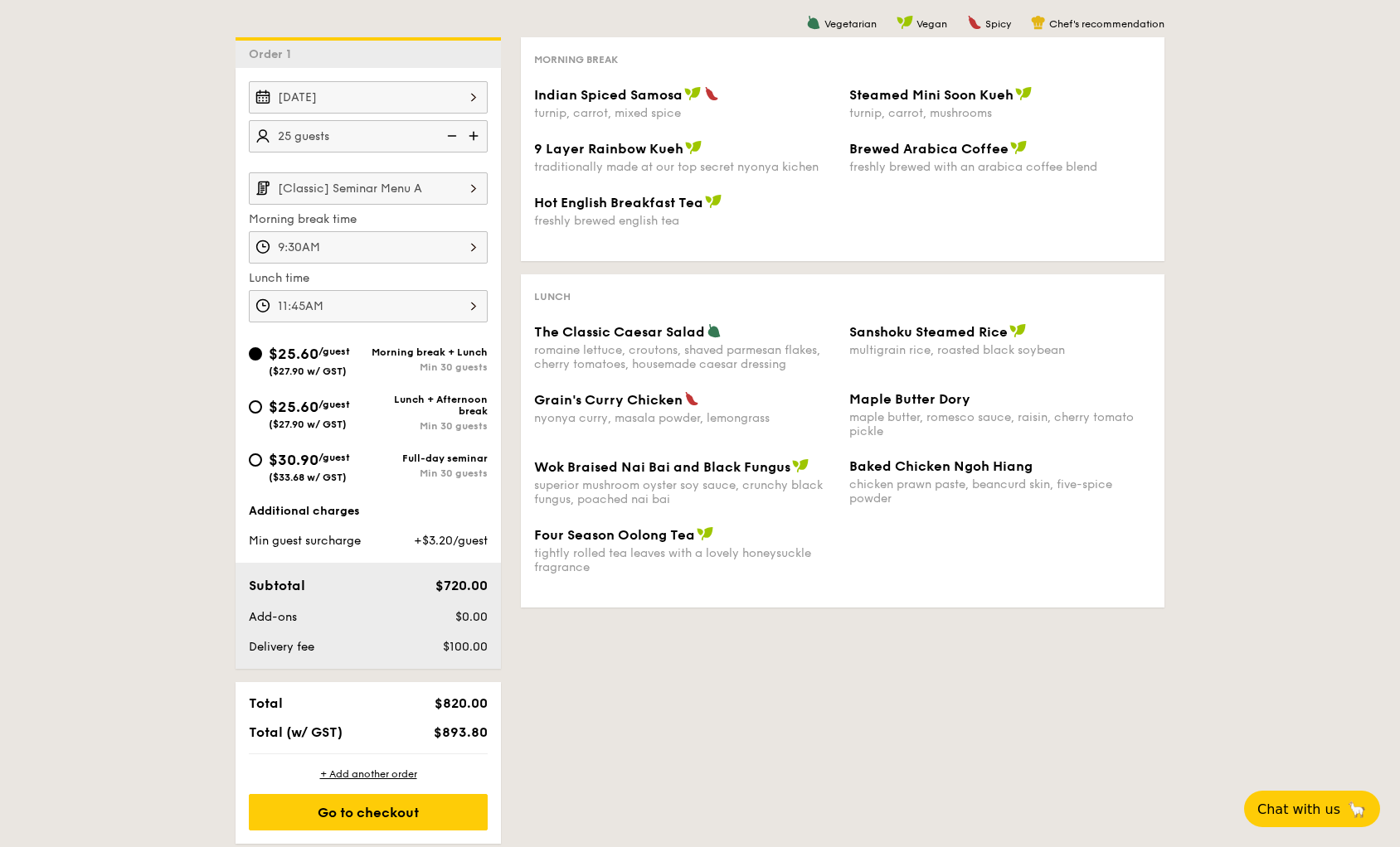
scroll to position [366, 0]
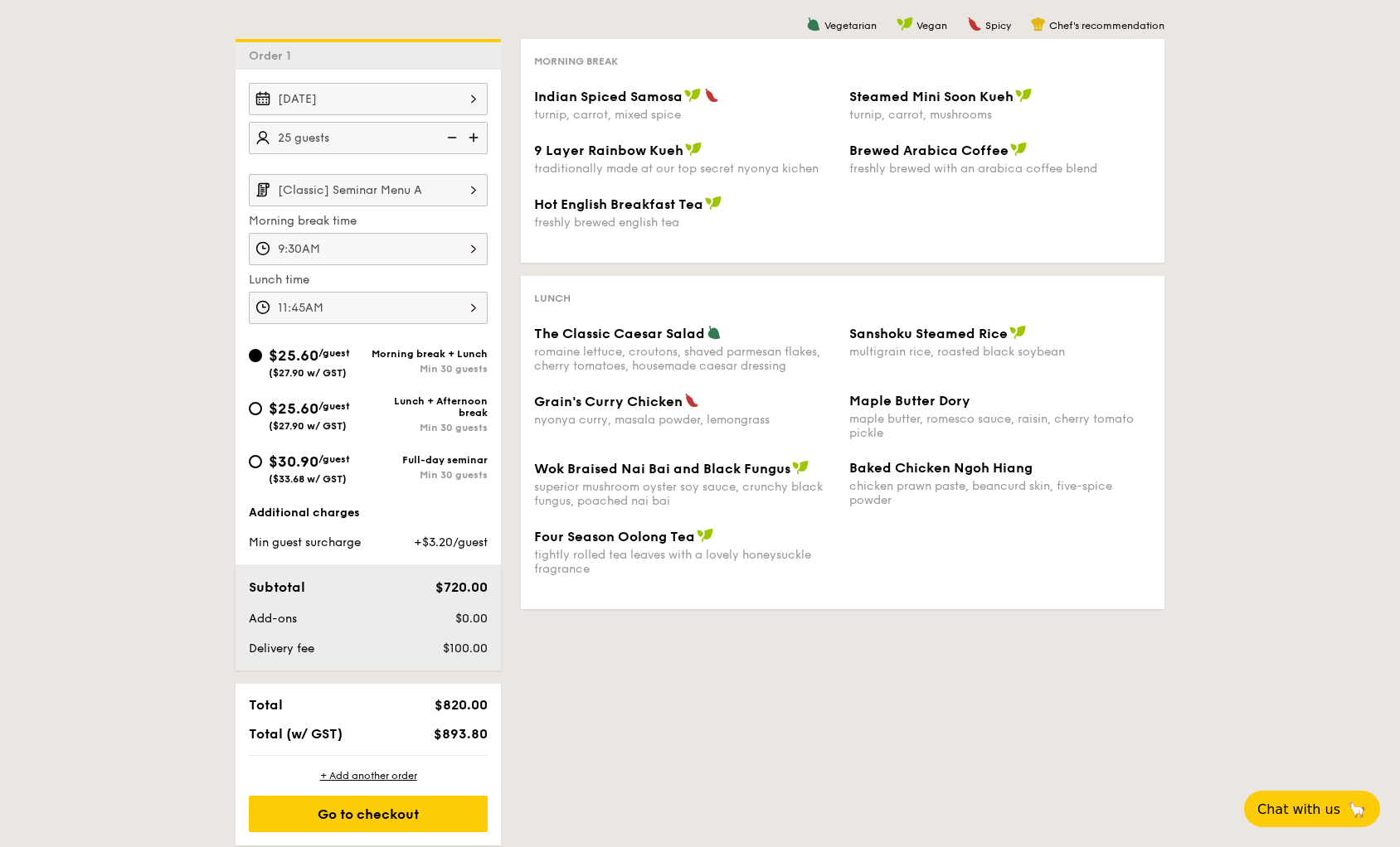
click at [758, 252] on div "Morning break Indian Spiced Samosa turnip, carrot, mixed spice Steamed Mini Soo…" at bounding box center [843, 151] width 644 height 224
click at [768, 613] on div "Vegetarian Vegan Spicy Chef's recommendation Morning break Indian Spiced Samosa…" at bounding box center [832, 331] width 663 height 584
click at [768, 639] on div "1 - Select menu 2 - Select items 3 - Check out Order 1 [DATE] 25 guests [Classi…" at bounding box center [700, 388] width 955 height 913
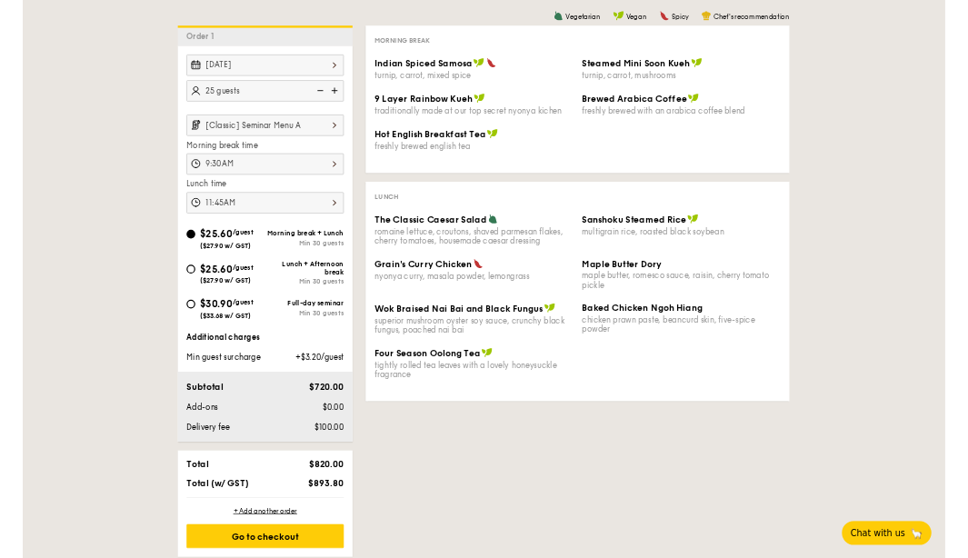
scroll to position [402, 0]
